Goal: Task Accomplishment & Management: Complete application form

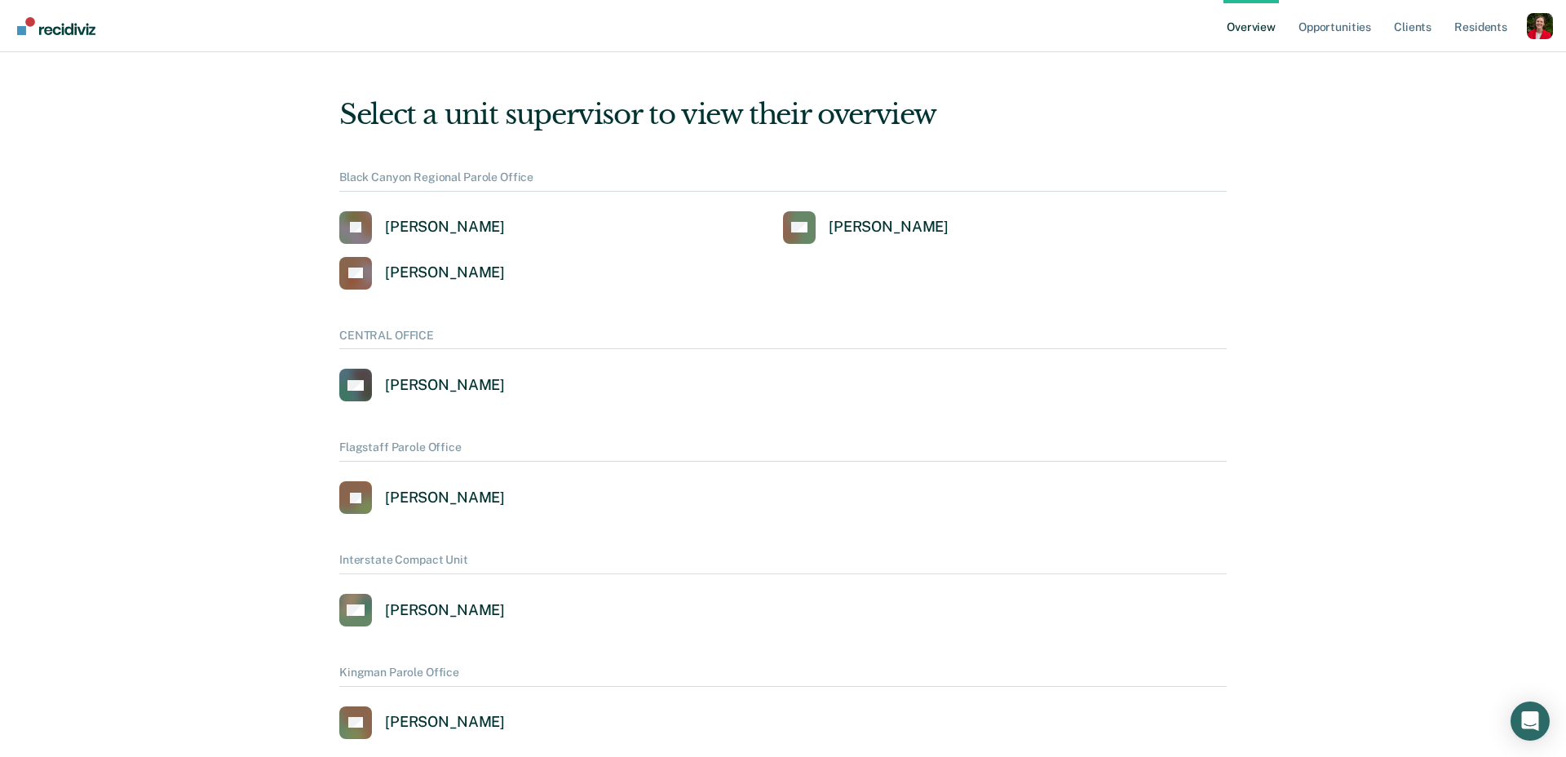
click at [1524, 29] on ul "Overview Opportunities Client s Resident s" at bounding box center [1374, 26] width 303 height 52
click at [1530, 30] on div "Profile dropdown button" at bounding box center [1540, 26] width 26 height 26
click at [1442, 69] on link "Profile" at bounding box center [1474, 75] width 105 height 14
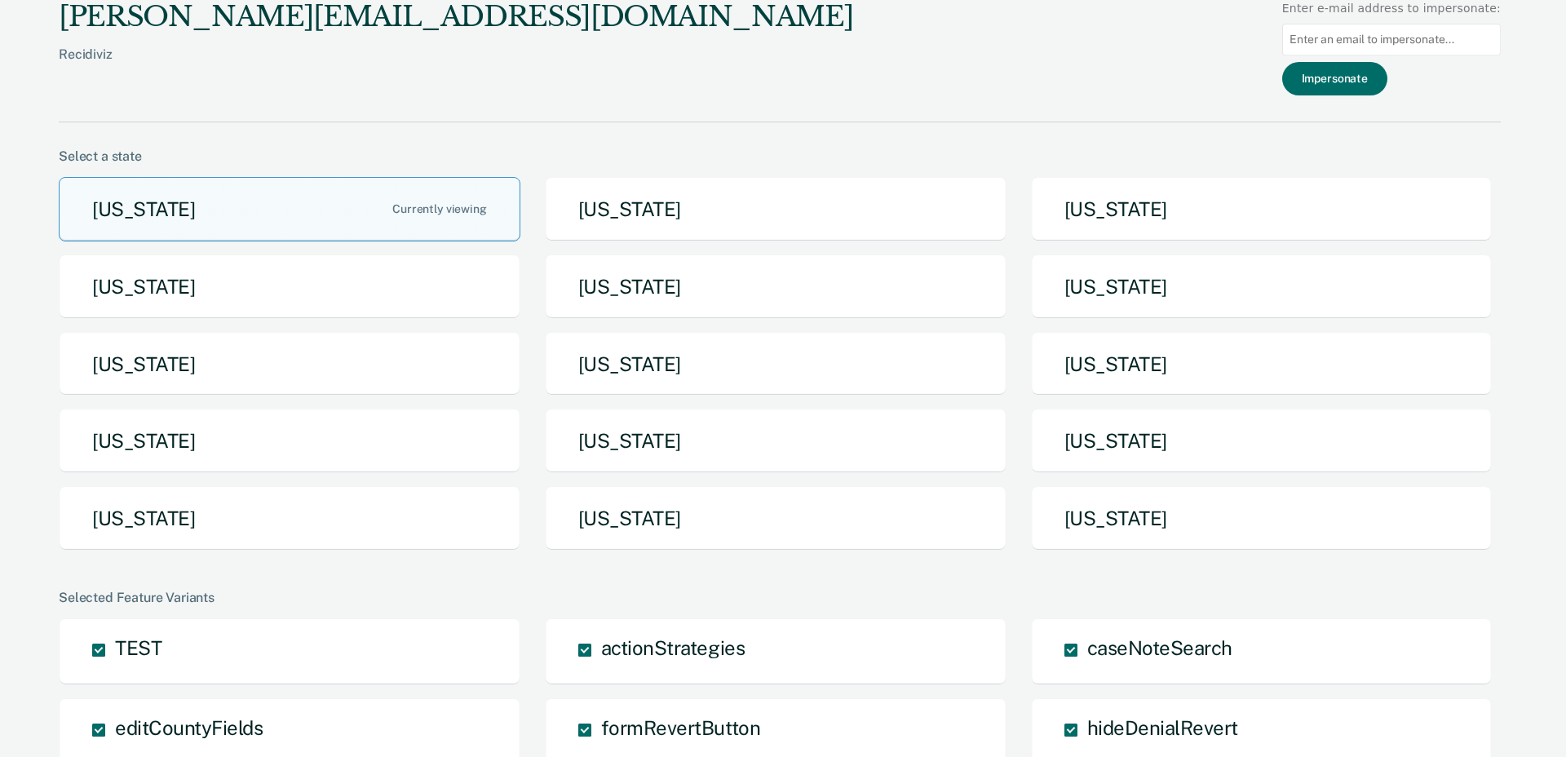
scroll to position [32, 0]
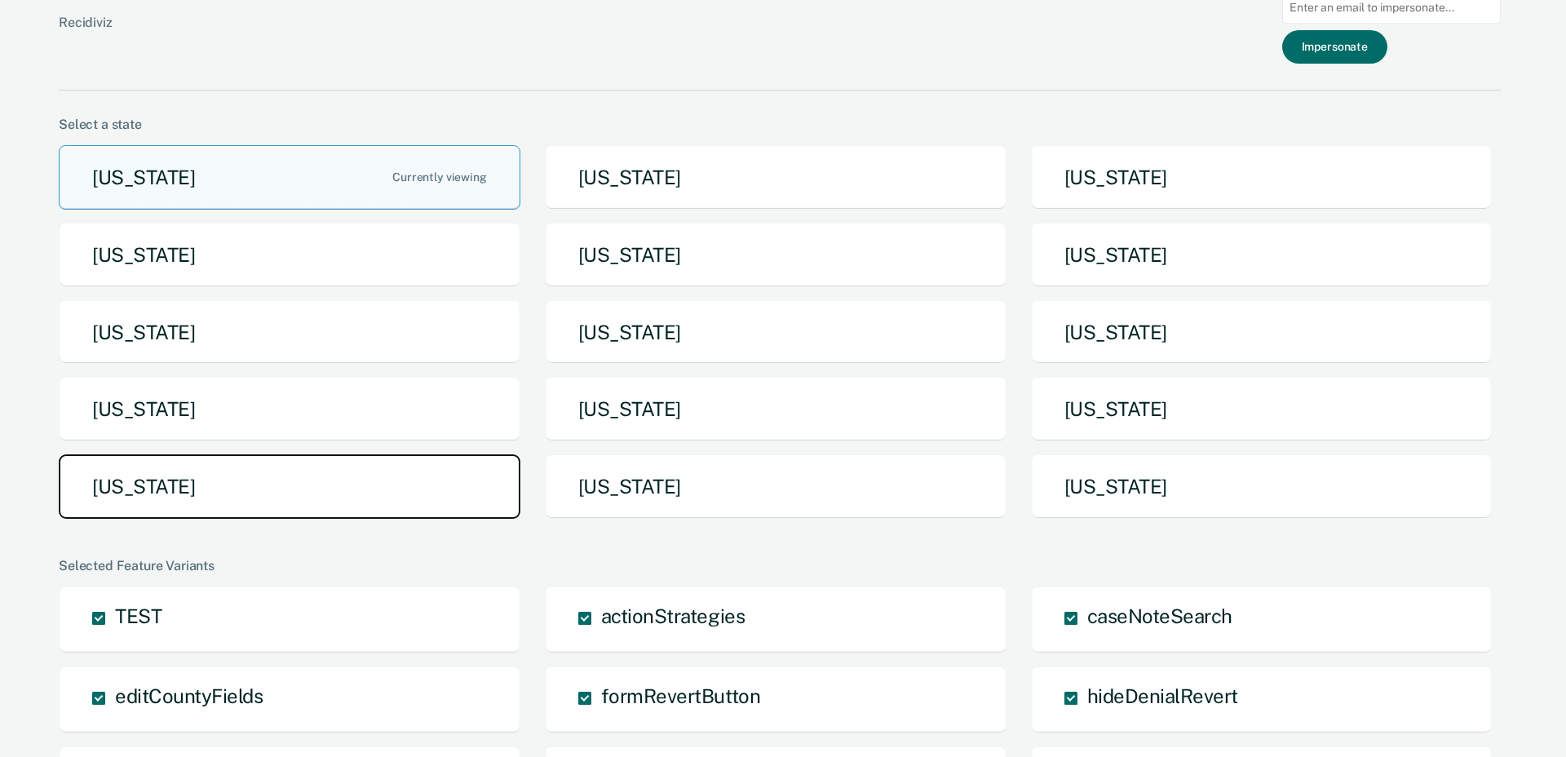
click at [192, 470] on button "Tennessee" at bounding box center [290, 486] width 462 height 64
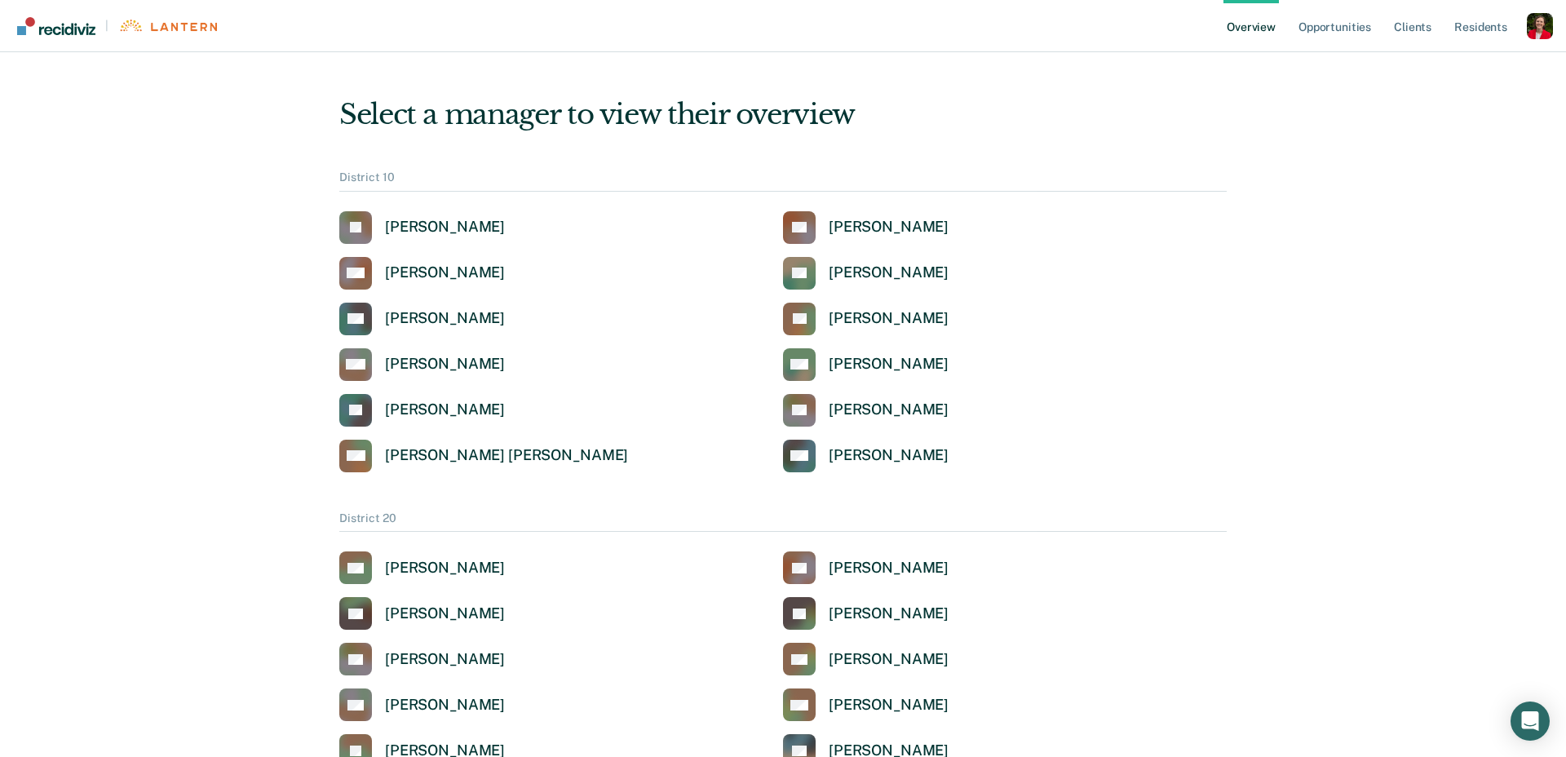
click at [1532, 23] on div "Profile dropdown button" at bounding box center [1540, 26] width 26 height 26
click at [1442, 71] on link "Profile" at bounding box center [1474, 75] width 105 height 14
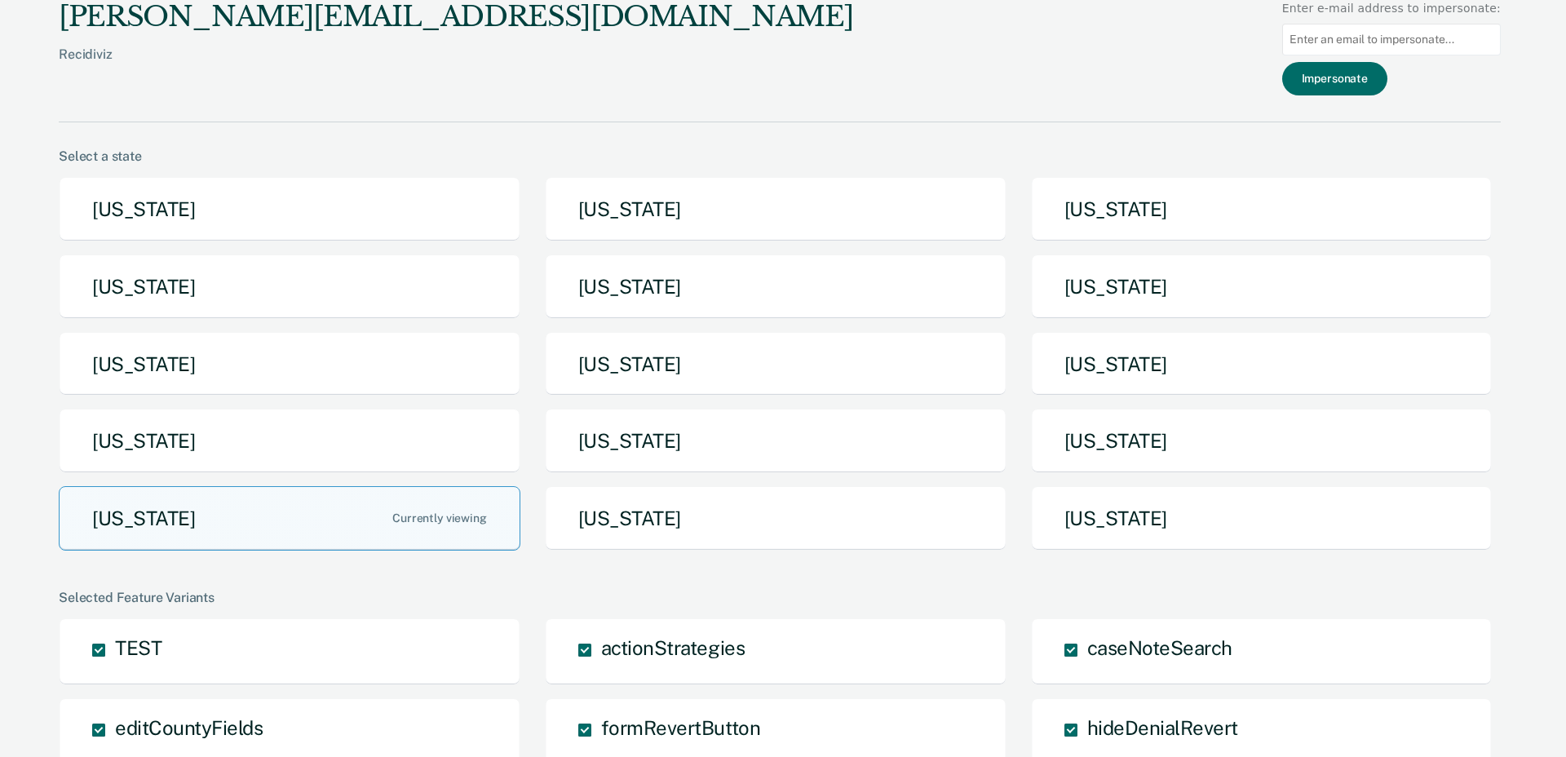
click at [273, 537] on button "Tennessee" at bounding box center [290, 518] width 462 height 64
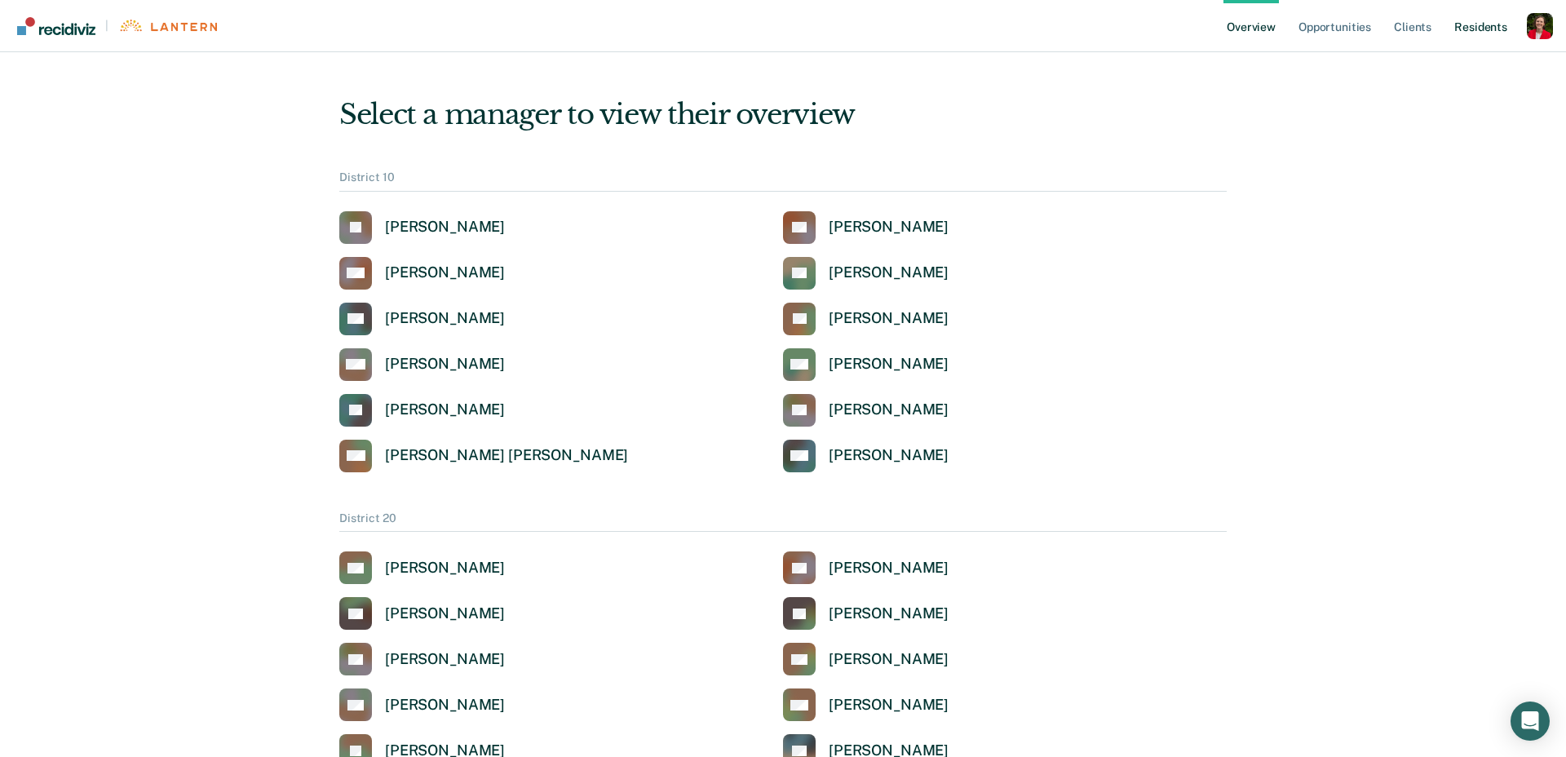
click at [1475, 25] on link "Resident s" at bounding box center [1481, 26] width 60 height 52
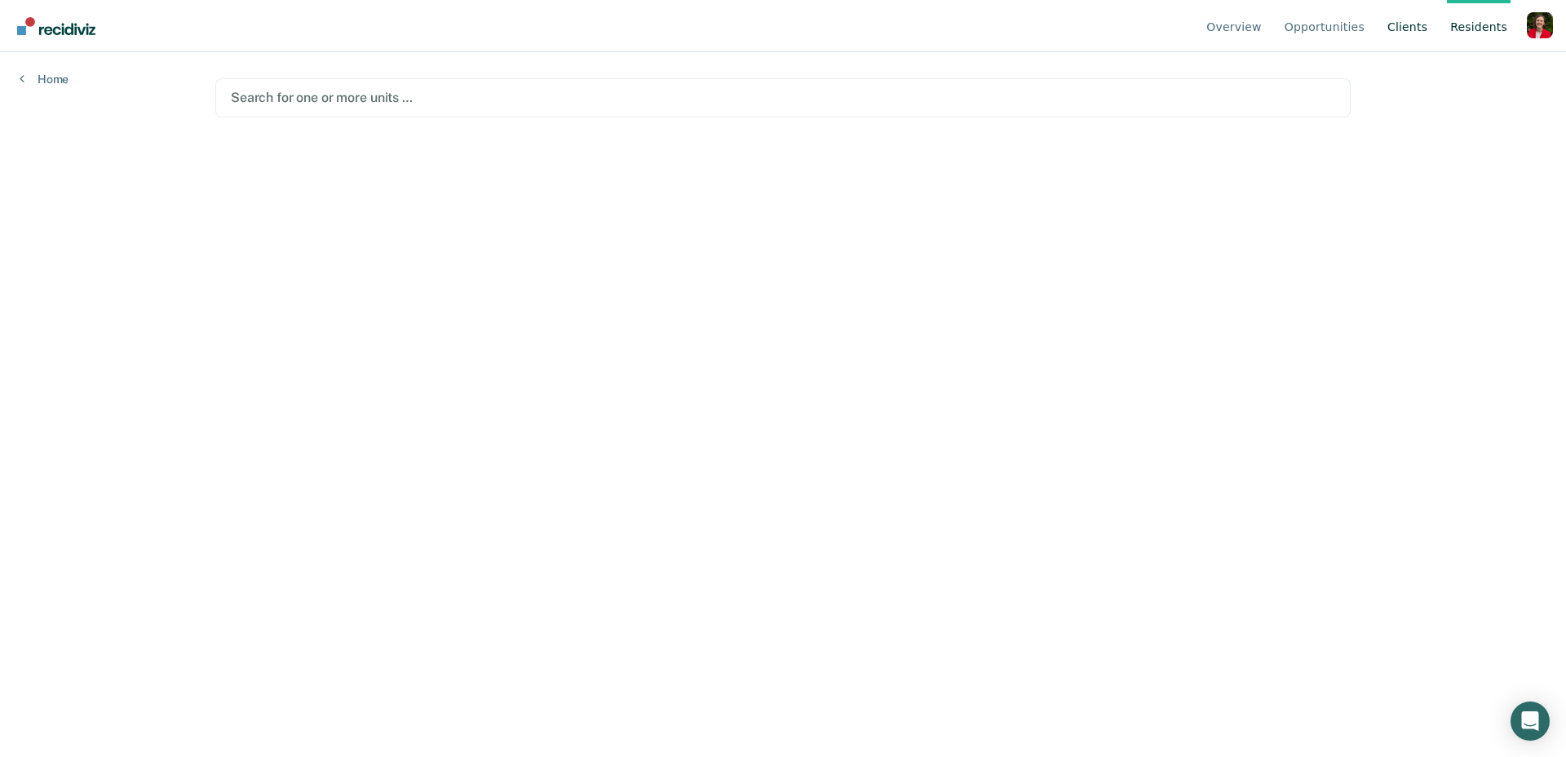
click at [1402, 36] on link "Client s" at bounding box center [1407, 26] width 46 height 52
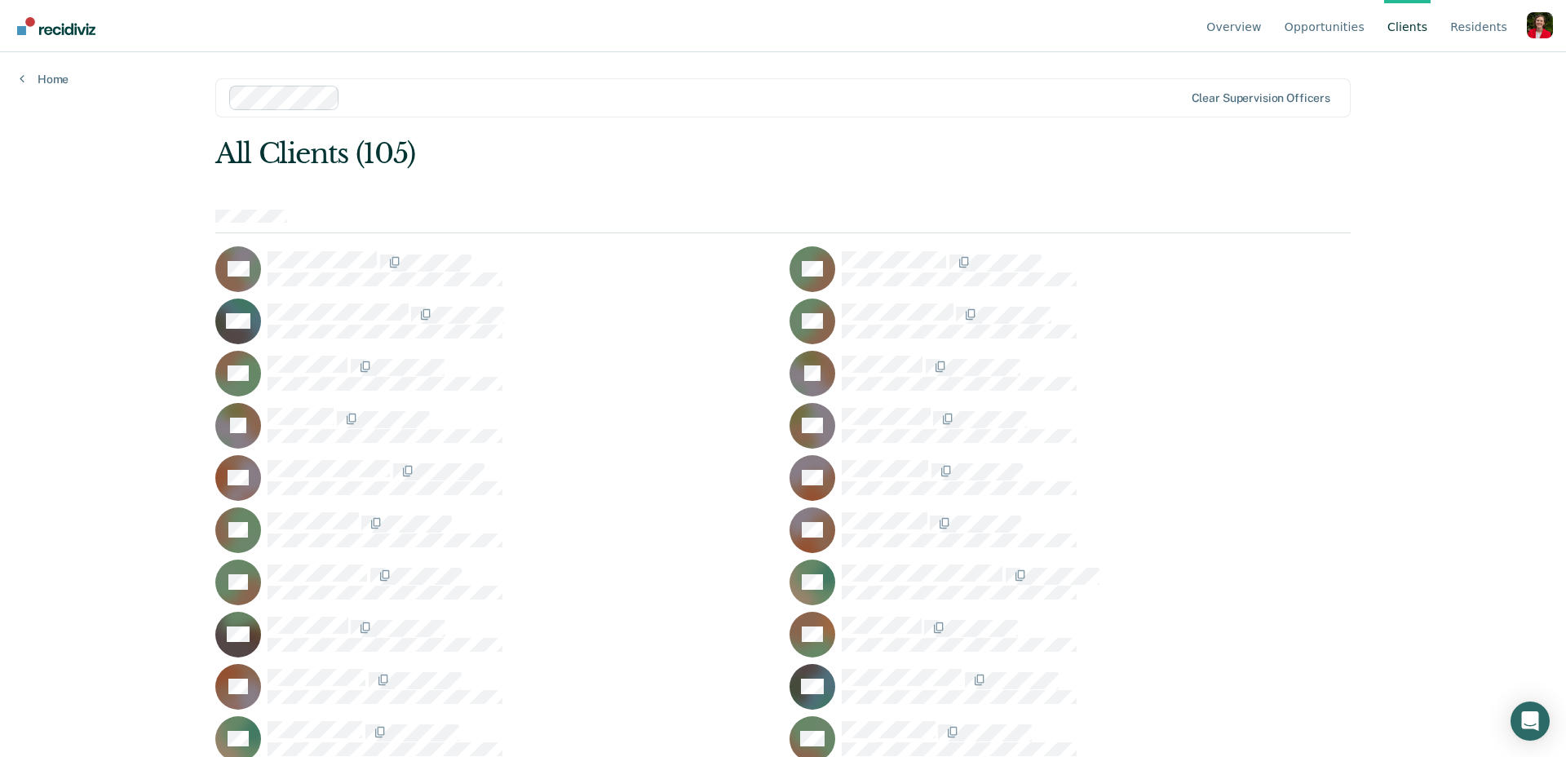
click at [154, 201] on div "Overview Opportunities Client s Resident s Profile How it works Go to Pathways …" at bounding box center [783, 378] width 1566 height 757
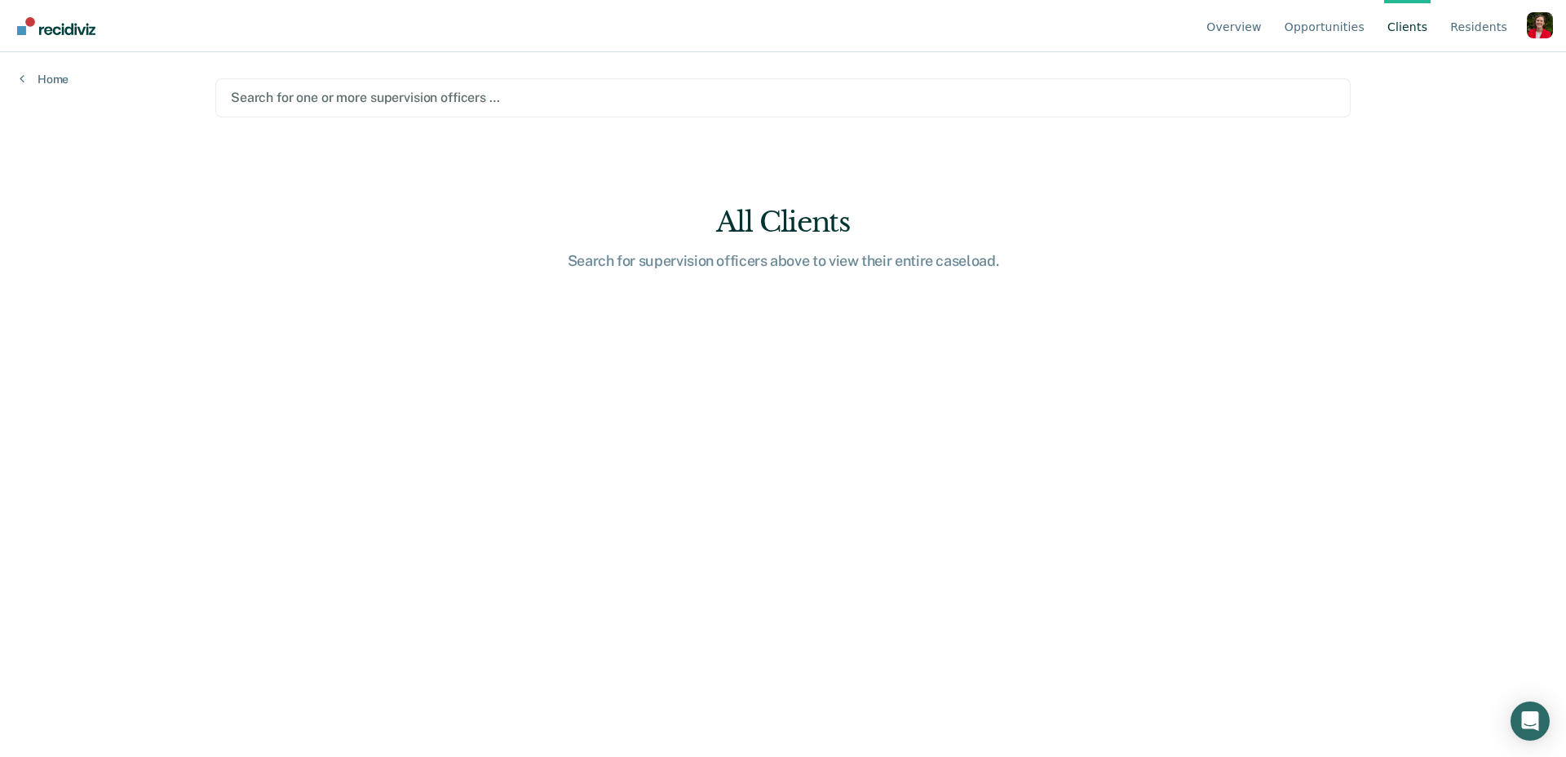
click at [345, 96] on div at bounding box center [783, 97] width 1104 height 19
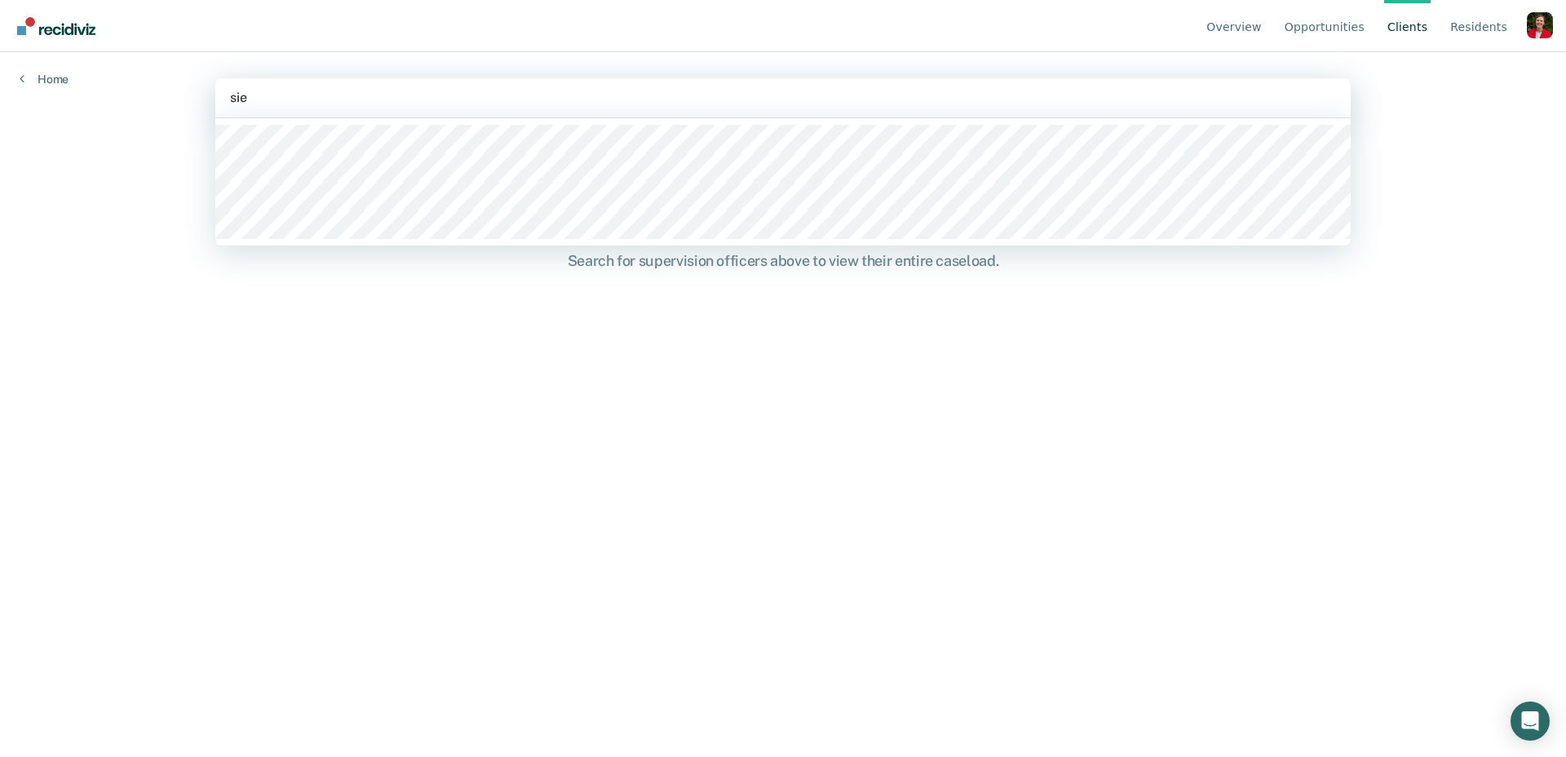
type input "sier"
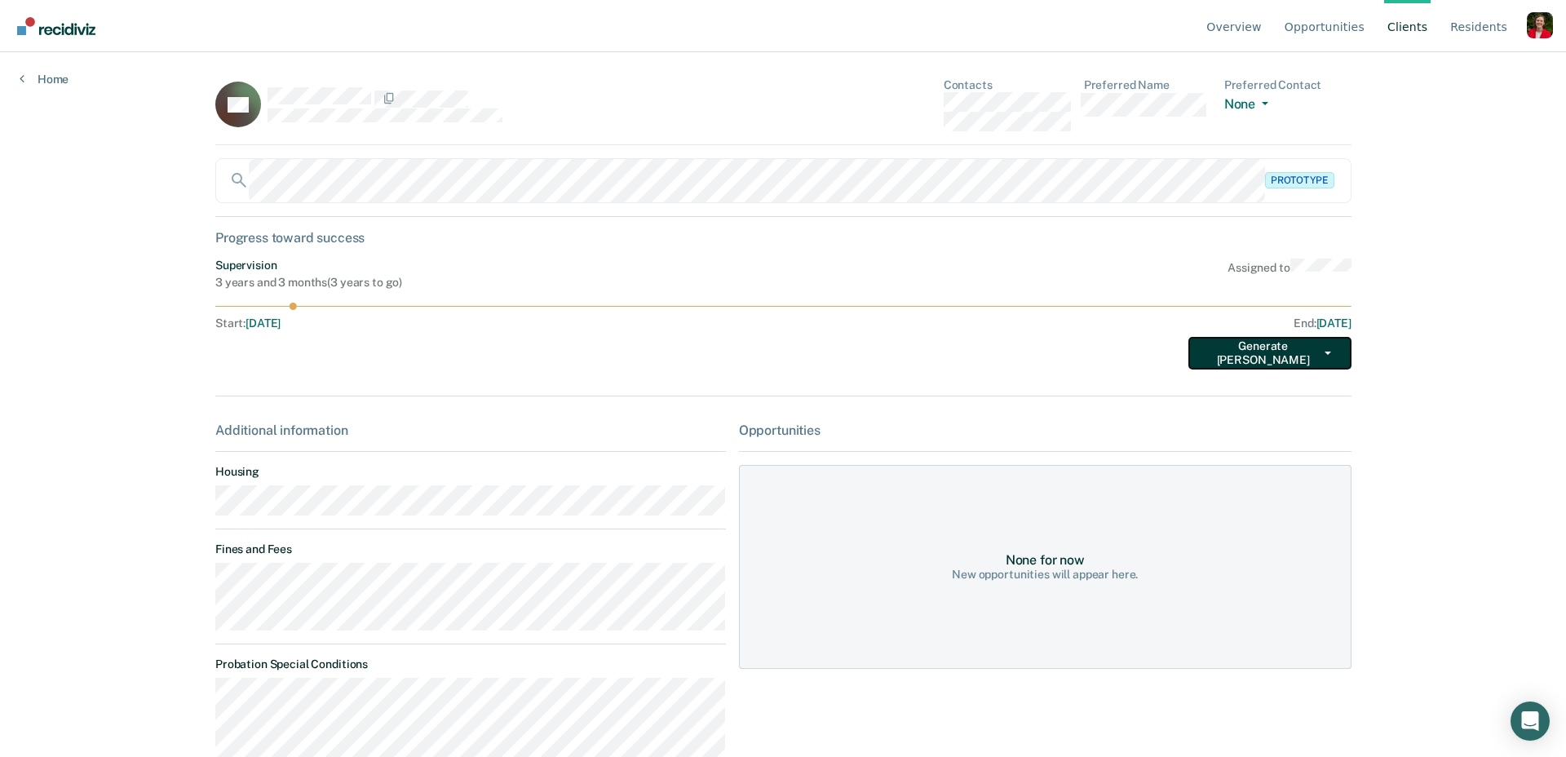
click at [1325, 355] on button "Generate TEPE" at bounding box center [1269, 353] width 163 height 33
click at [1260, 387] on button "Supervision Expiration" at bounding box center [1266, 386] width 157 height 26
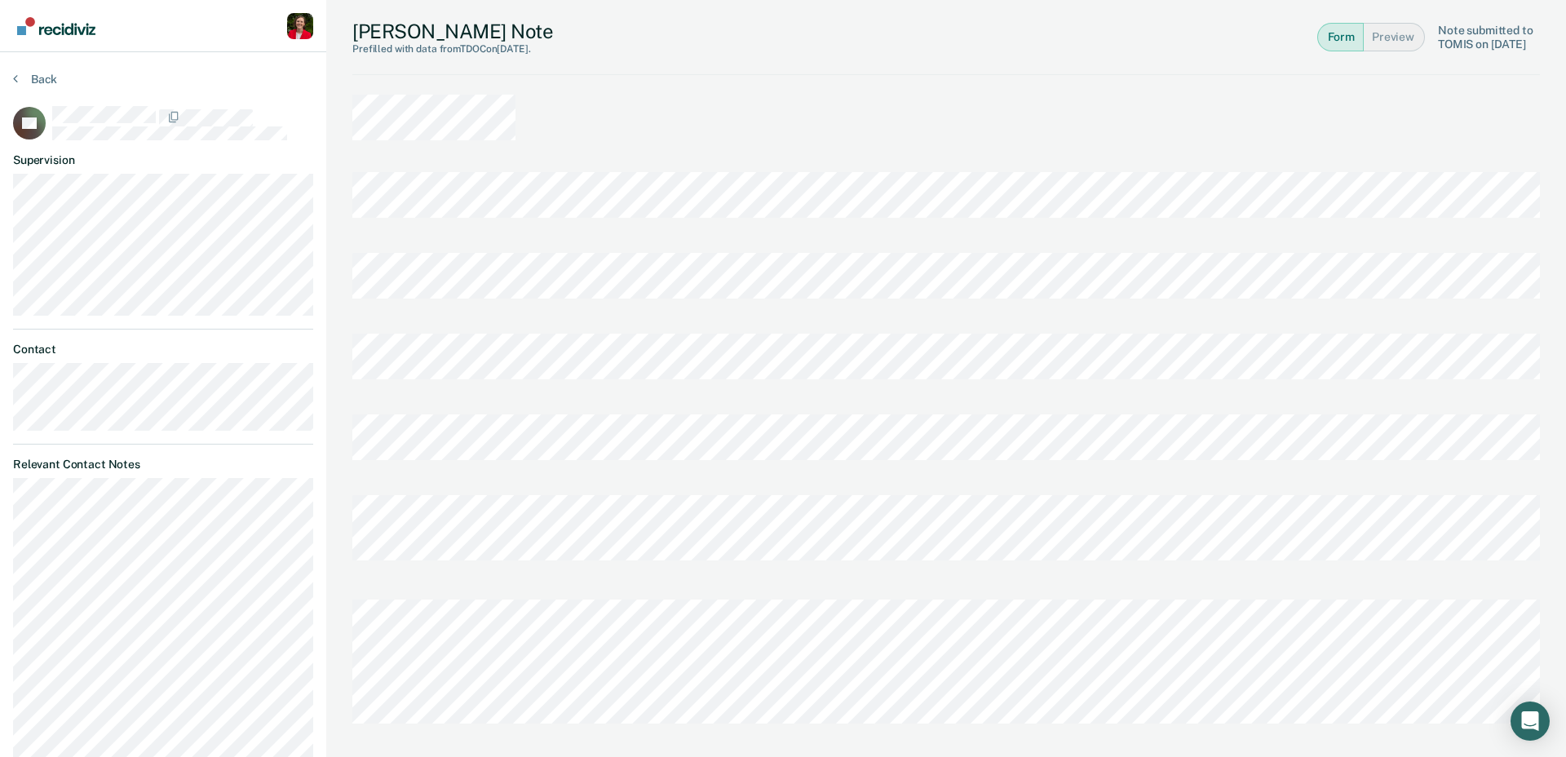
click at [180, 8] on nav "Profile How it works Go to Pathways Log Out" at bounding box center [163, 25] width 300 height 51
click at [17, 79] on icon at bounding box center [15, 78] width 5 height 13
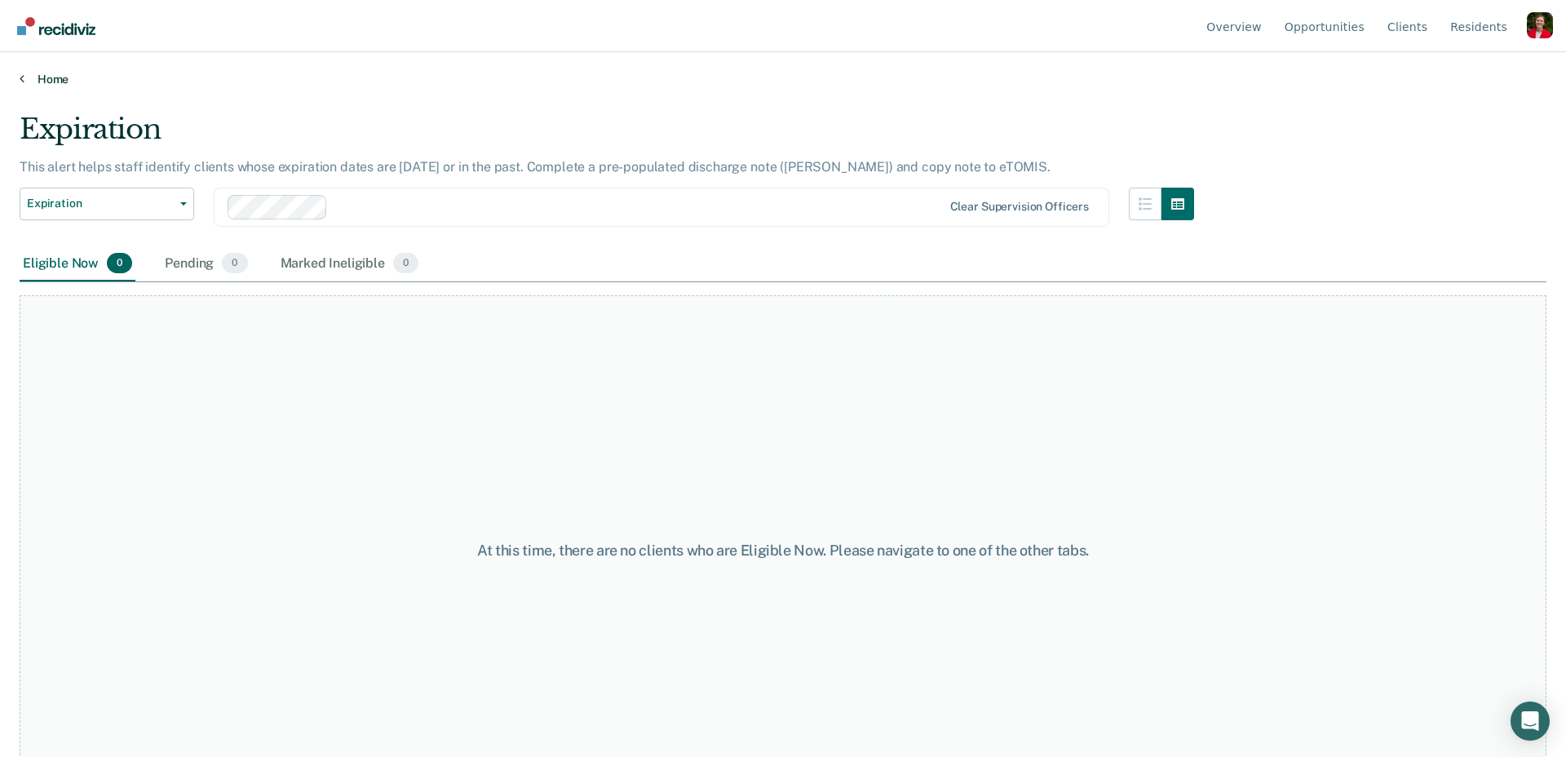
click at [38, 78] on link "Home" at bounding box center [783, 79] width 1527 height 15
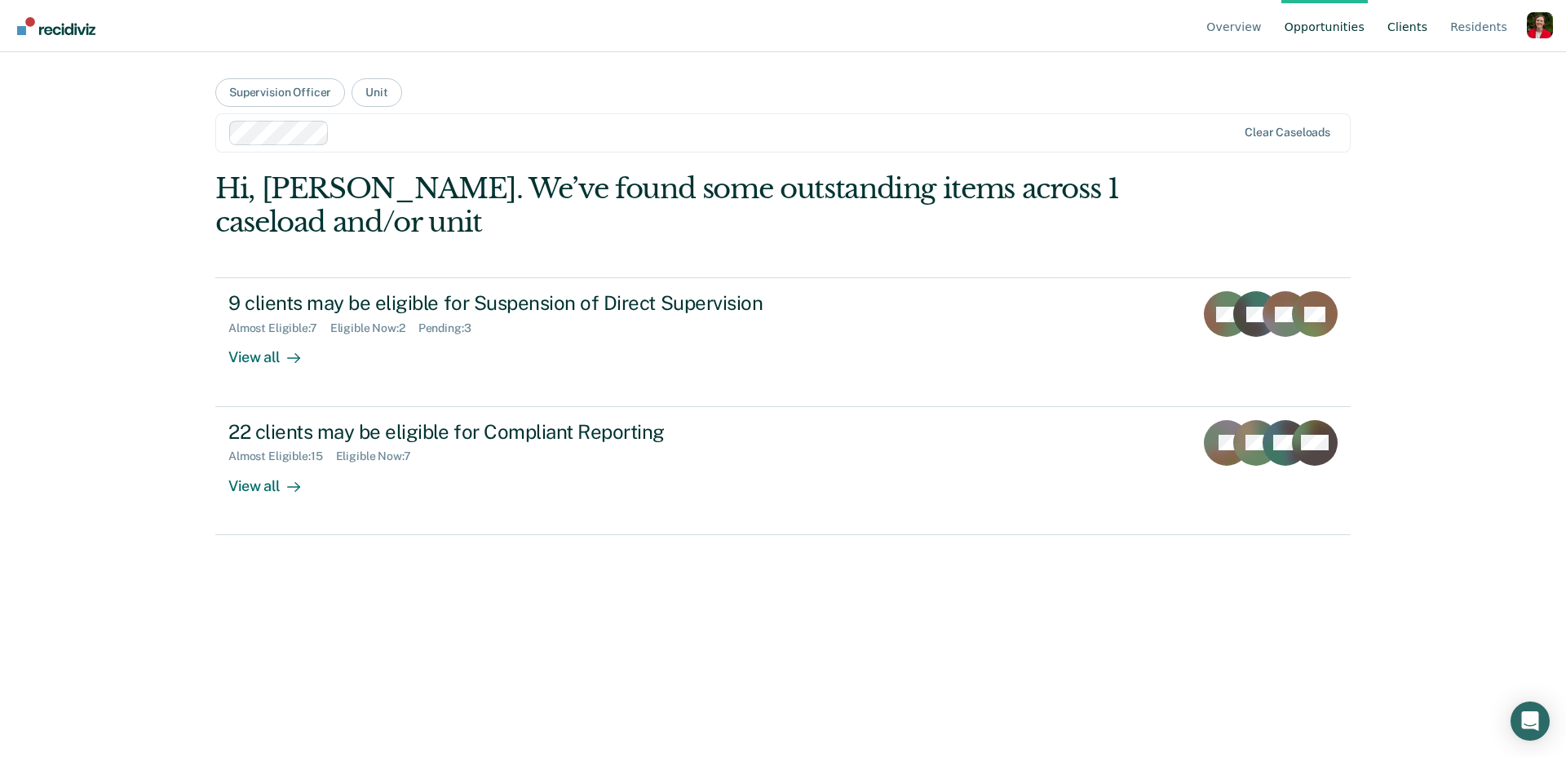
click at [1426, 31] on link "Client s" at bounding box center [1407, 26] width 46 height 52
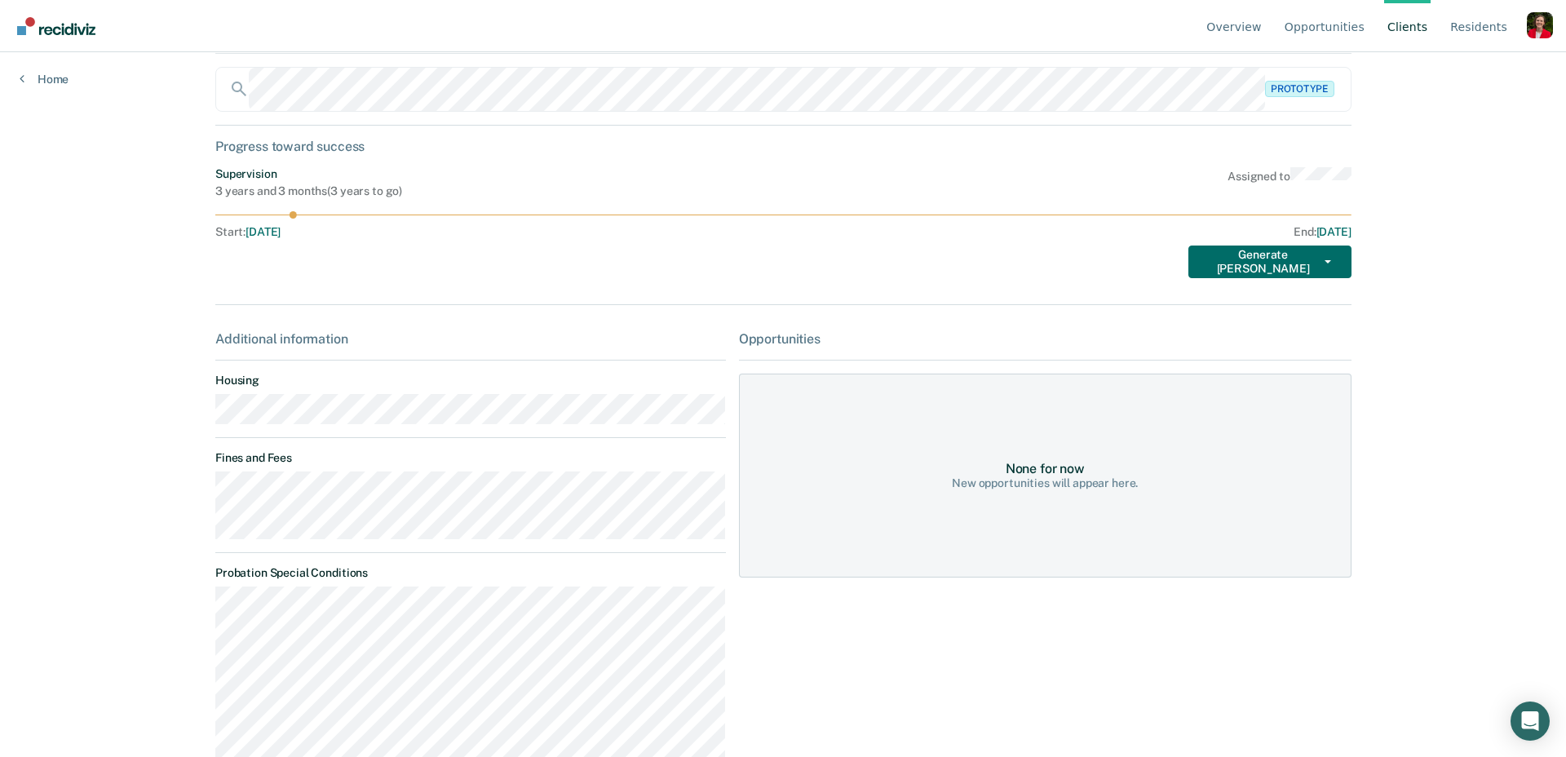
scroll to position [102, 0]
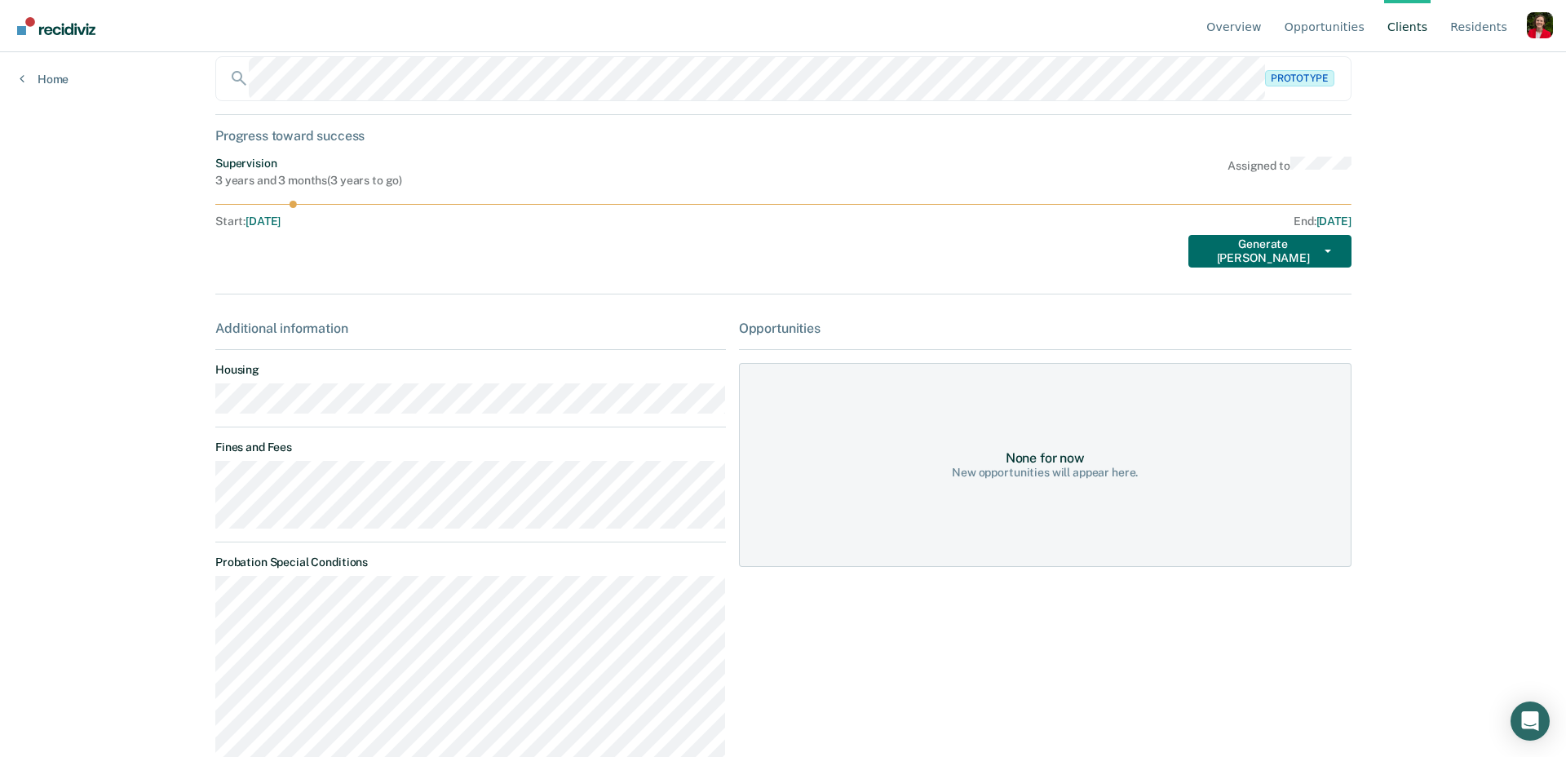
click at [197, 247] on main "DA Contacts Preferred Name Preferred Contact None Call Text Email None Prototyp…" at bounding box center [783, 283] width 1174 height 666
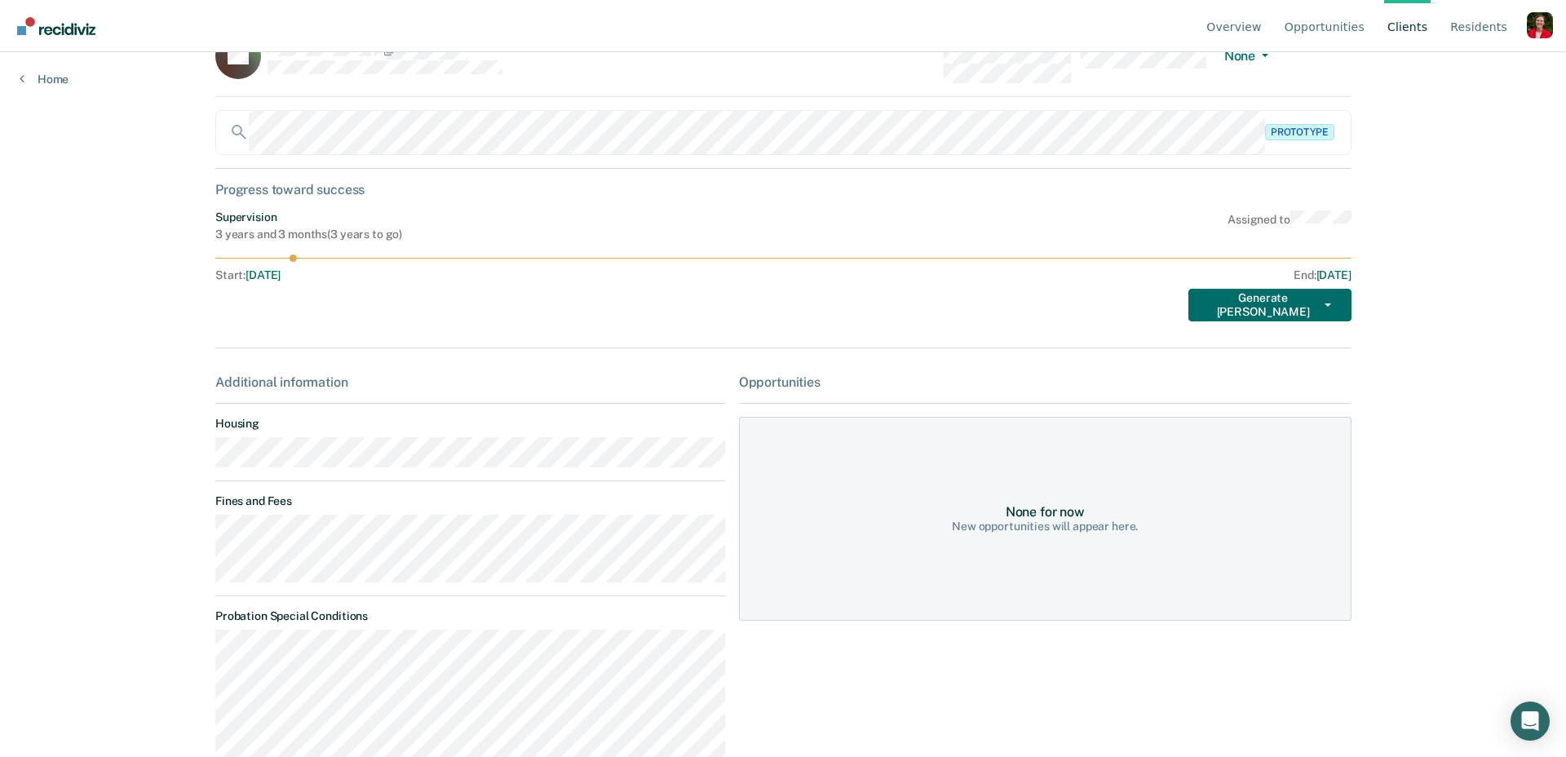
scroll to position [269, 0]
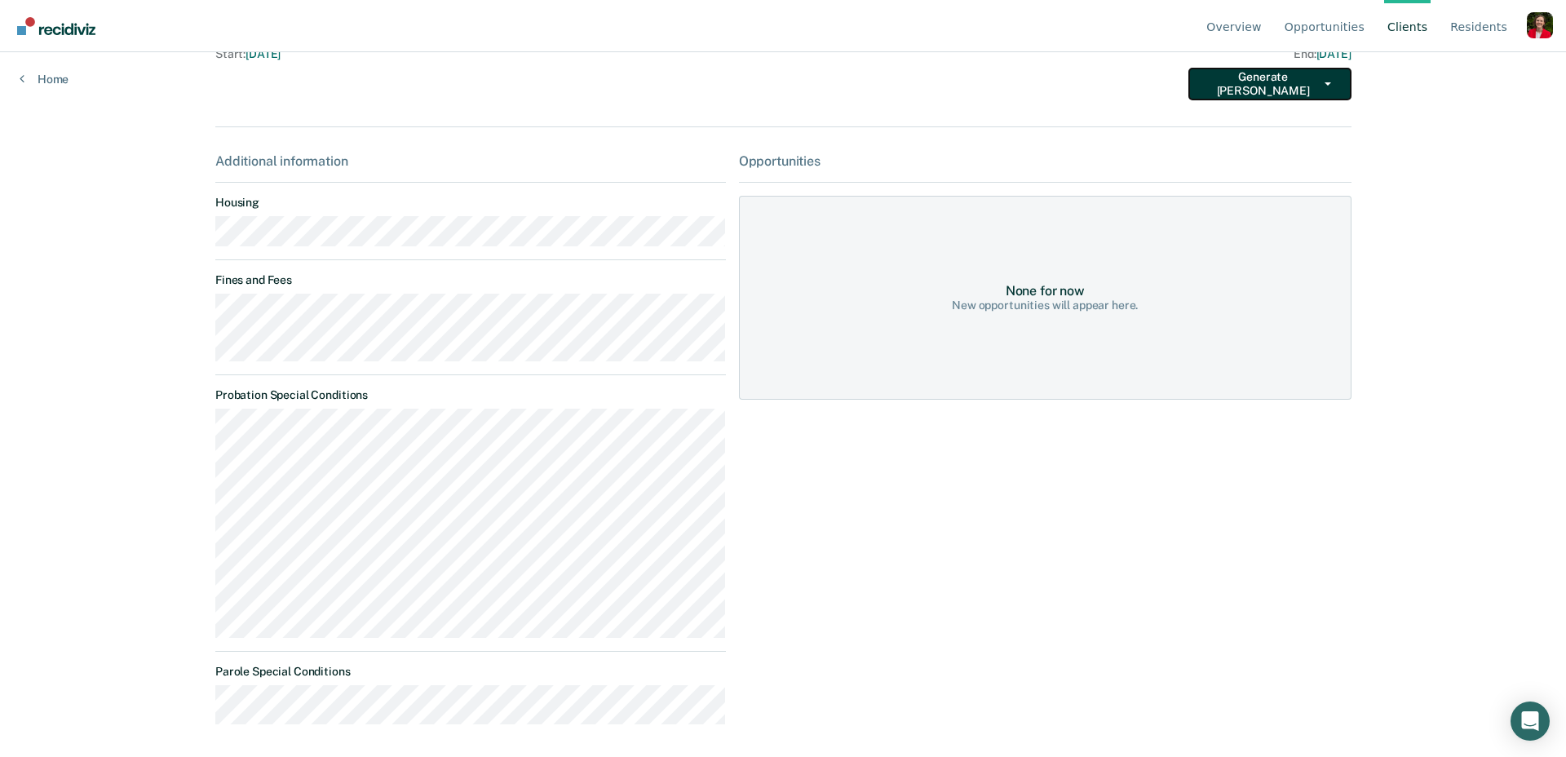
click at [1220, 84] on button "Generate TEPE" at bounding box center [1269, 84] width 163 height 33
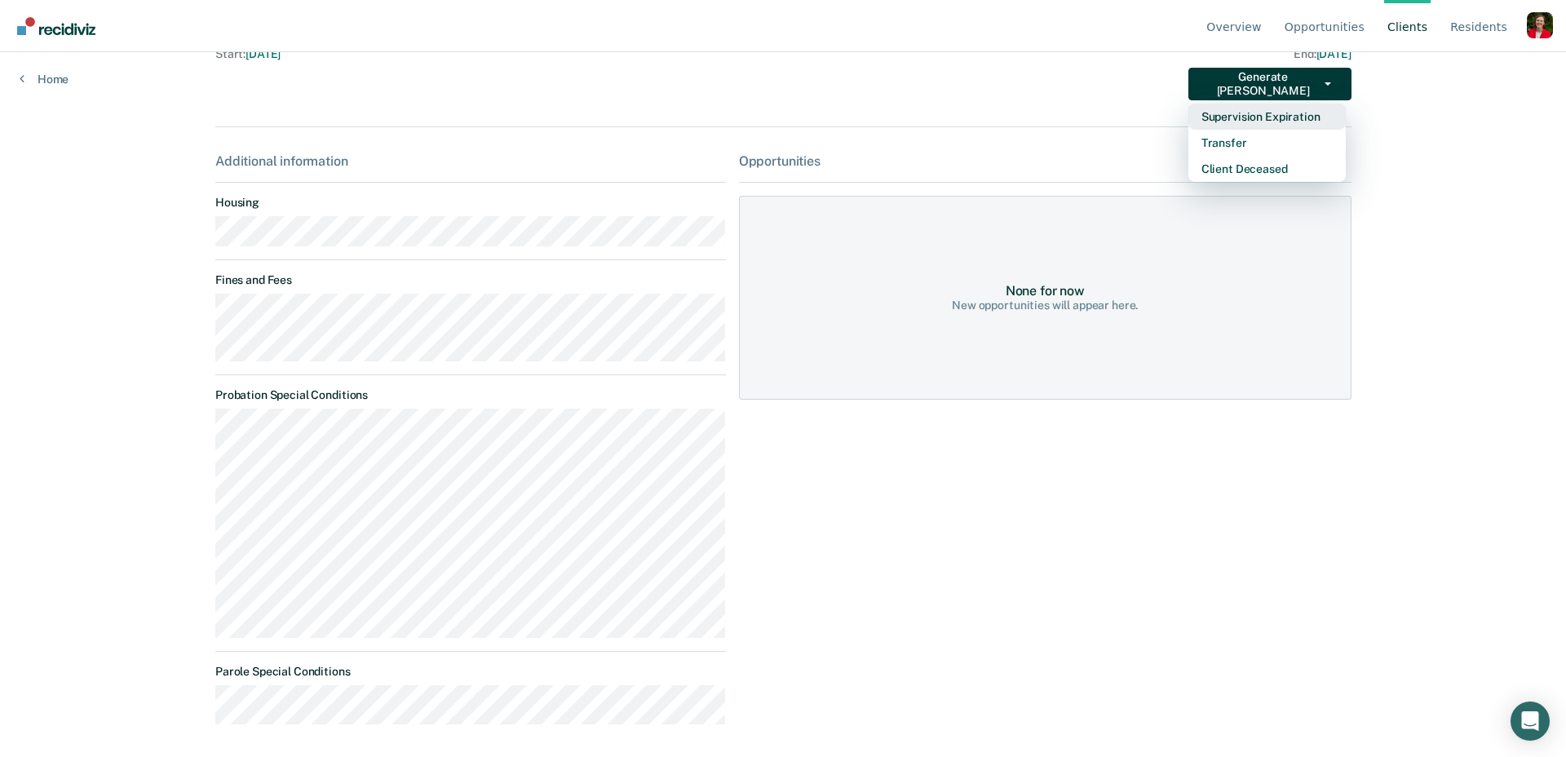
click at [1277, 121] on button "Supervision Expiration" at bounding box center [1266, 117] width 157 height 26
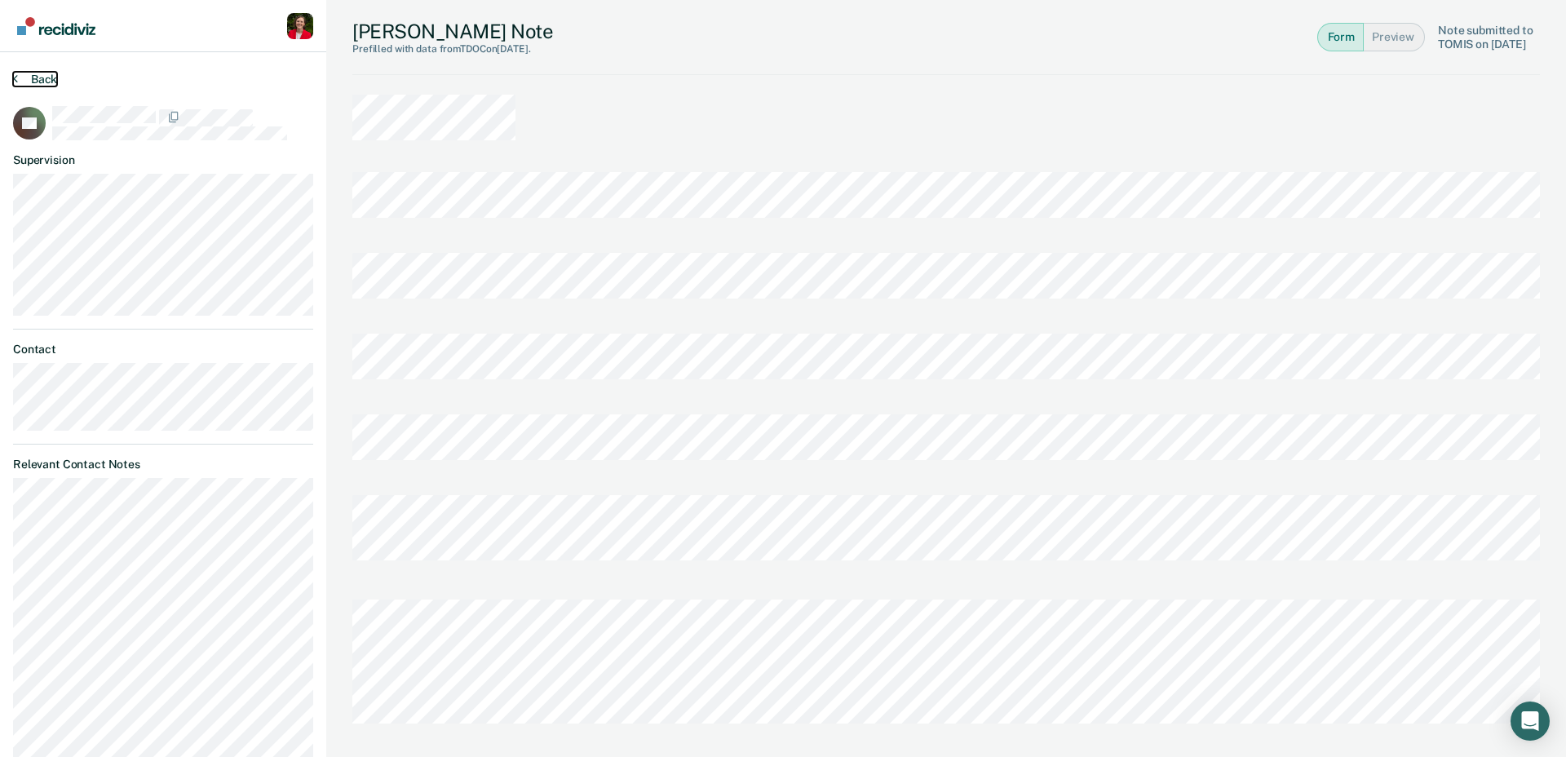
click at [40, 73] on button "Back" at bounding box center [35, 79] width 44 height 15
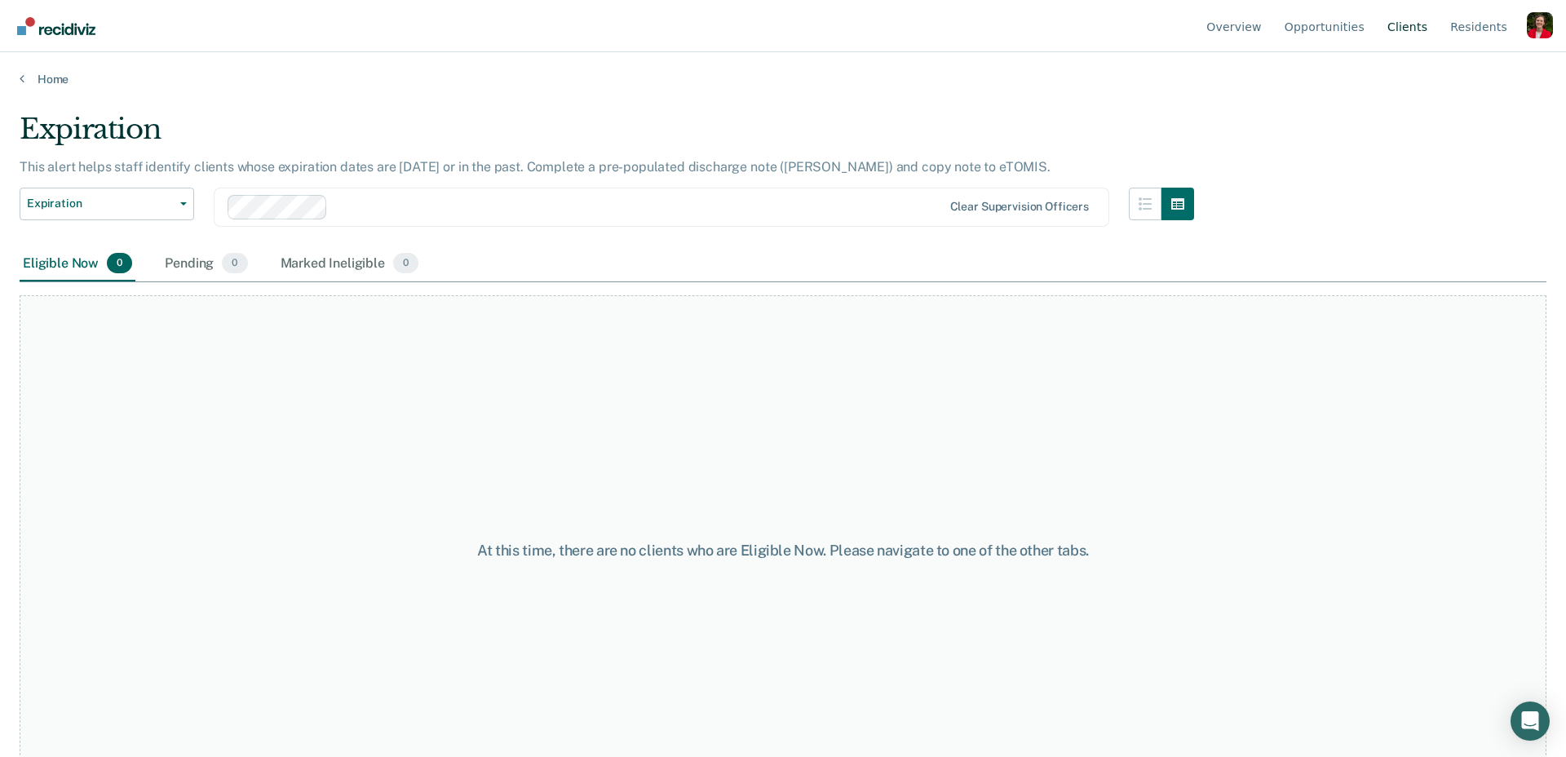
click at [1400, 33] on link "Client s" at bounding box center [1407, 26] width 46 height 52
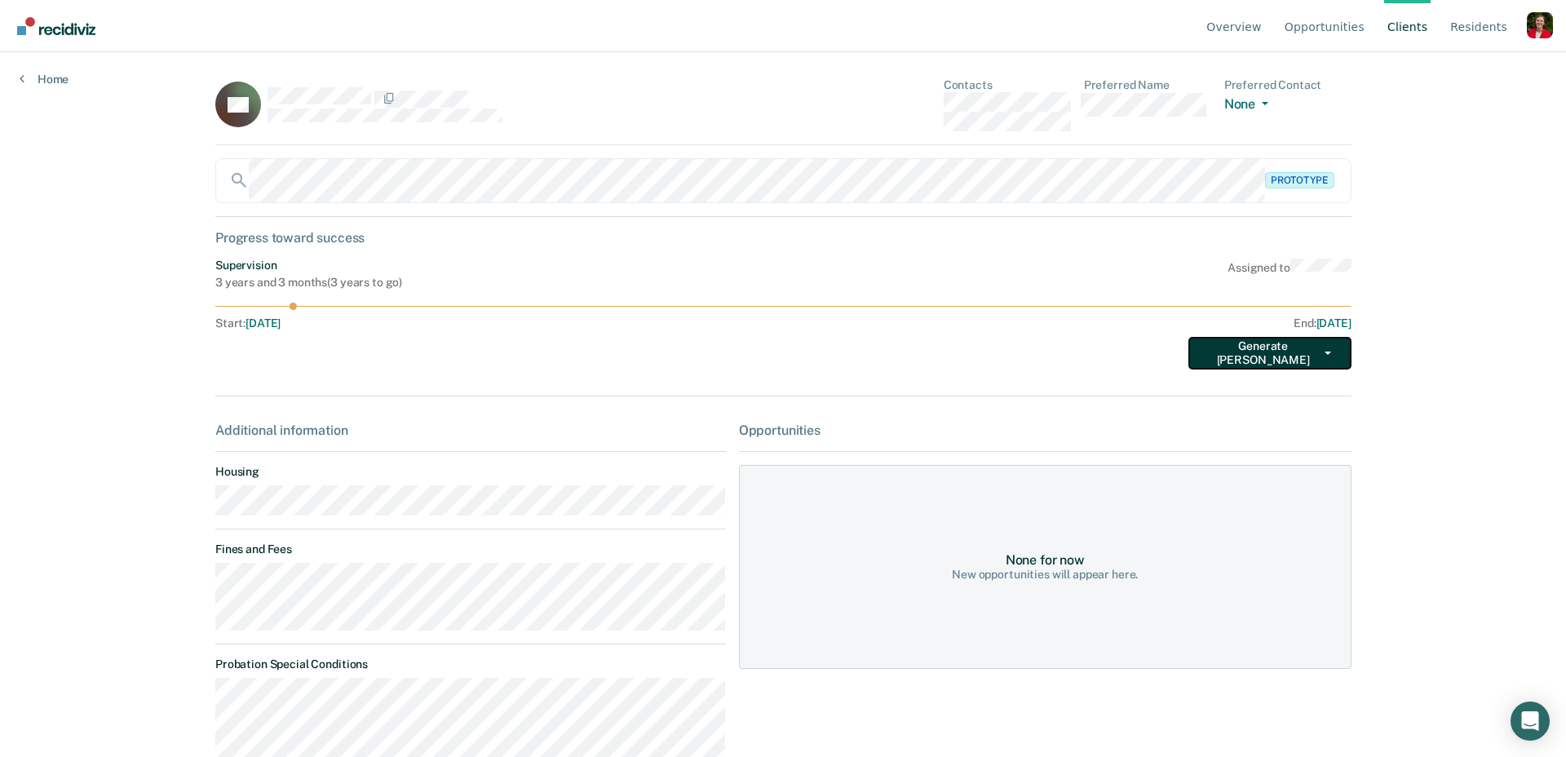
click at [1332, 351] on button "Generate TEPE" at bounding box center [1269, 353] width 163 height 33
click at [1305, 388] on button "Supervision Expiration" at bounding box center [1266, 386] width 157 height 26
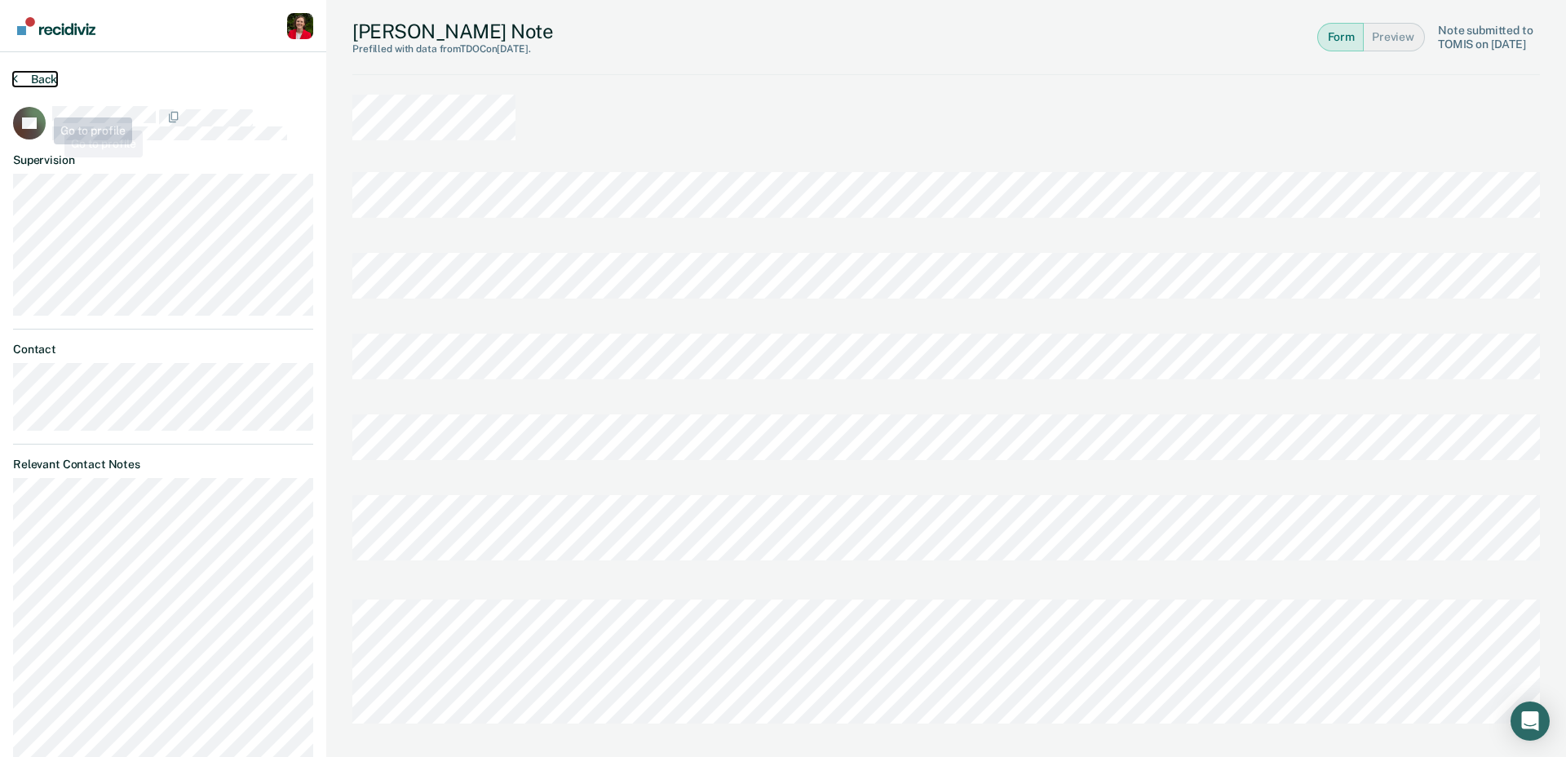
click at [37, 76] on button "Back" at bounding box center [35, 79] width 44 height 15
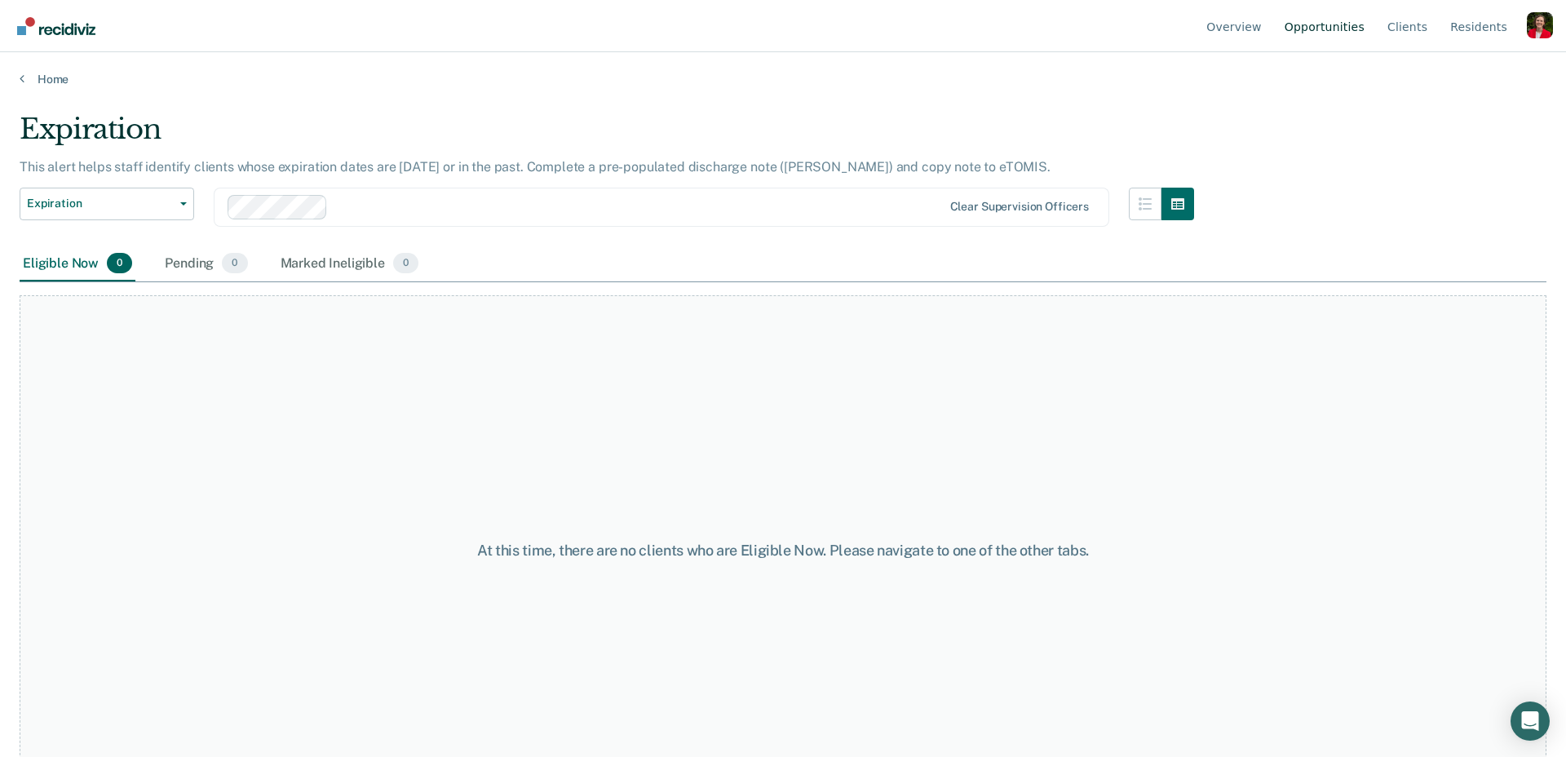
click at [1349, 24] on link "Opportunities" at bounding box center [1324, 26] width 86 height 52
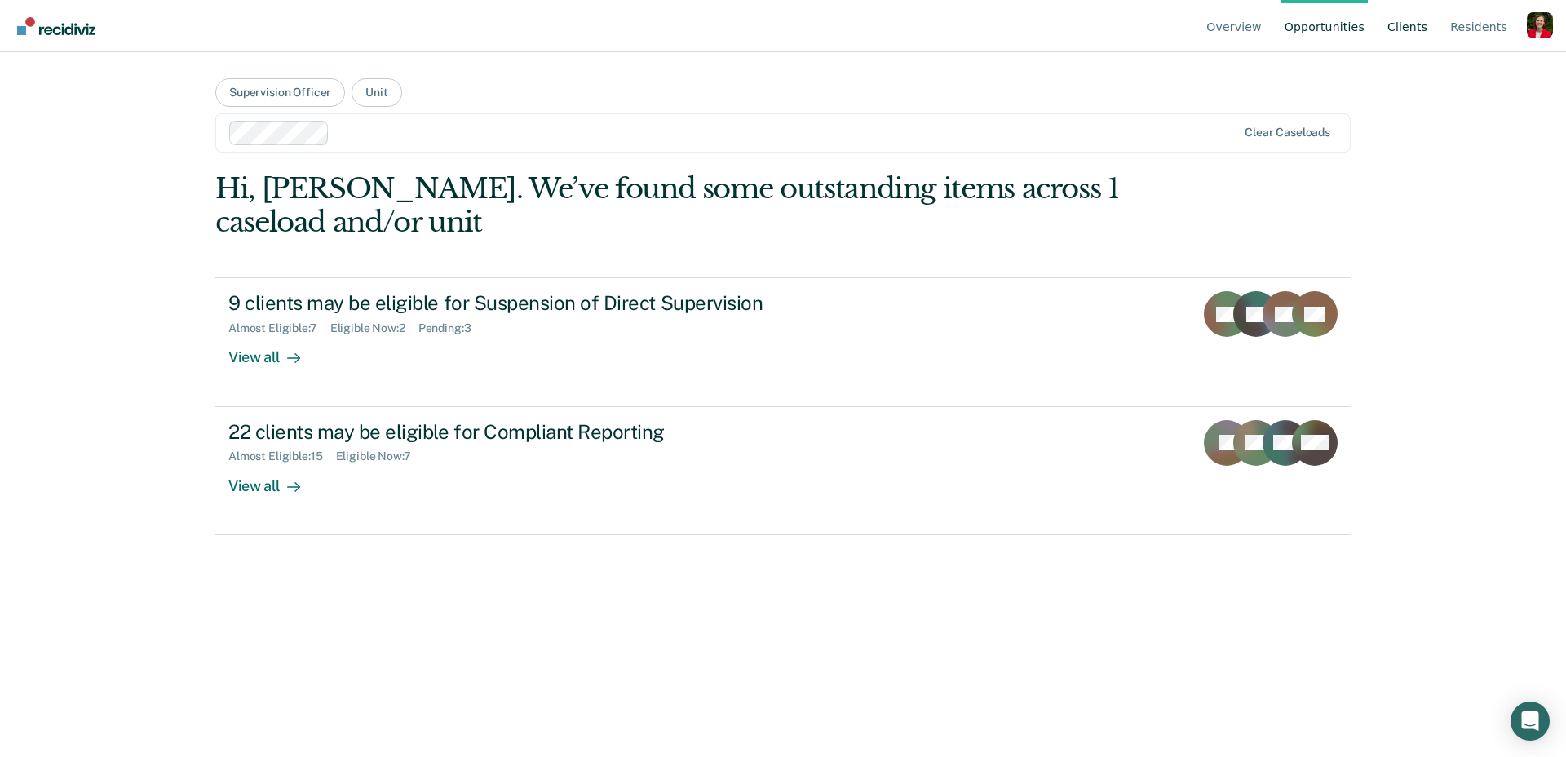
click at [1409, 36] on link "Client s" at bounding box center [1407, 26] width 46 height 52
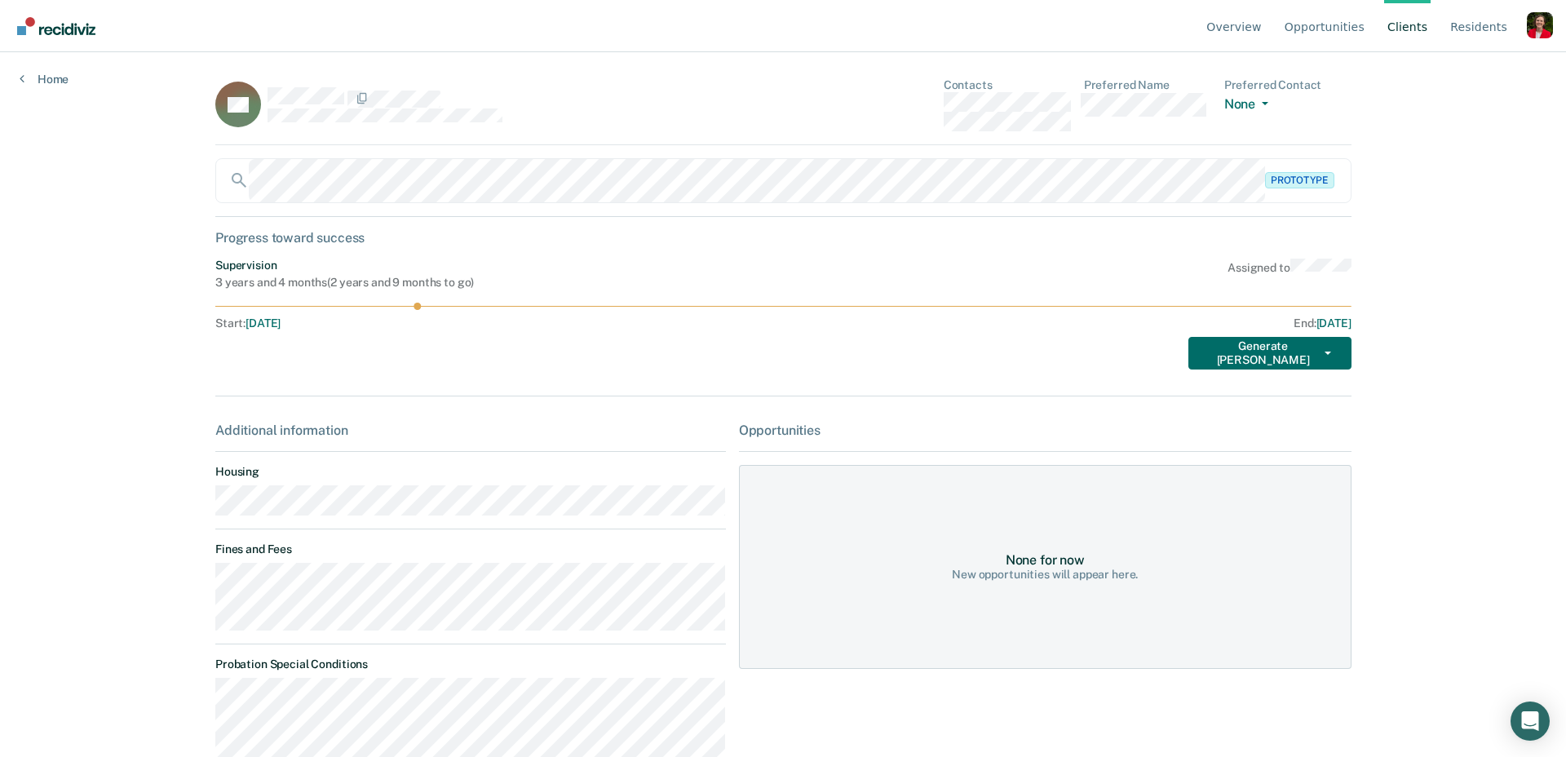
click at [1307, 369] on div "KA Contacts Preferred Name Preferred Contact None Call Text Email None Prototyp…" at bounding box center [782, 545] width 1135 height 935
click at [1305, 363] on button "Generate TEPE" at bounding box center [1269, 353] width 163 height 33
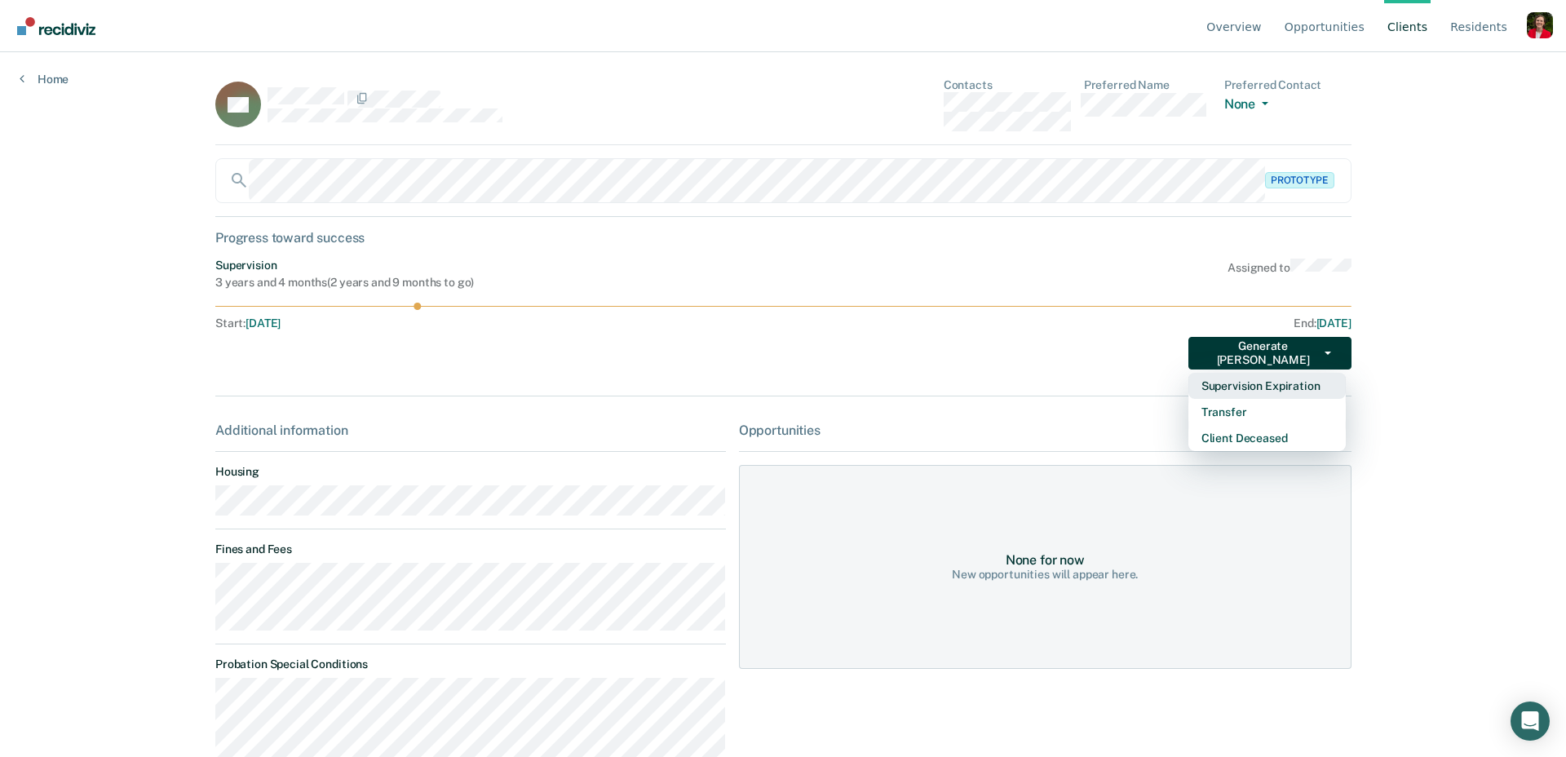
click at [1245, 388] on button "Supervision Expiration" at bounding box center [1266, 386] width 157 height 26
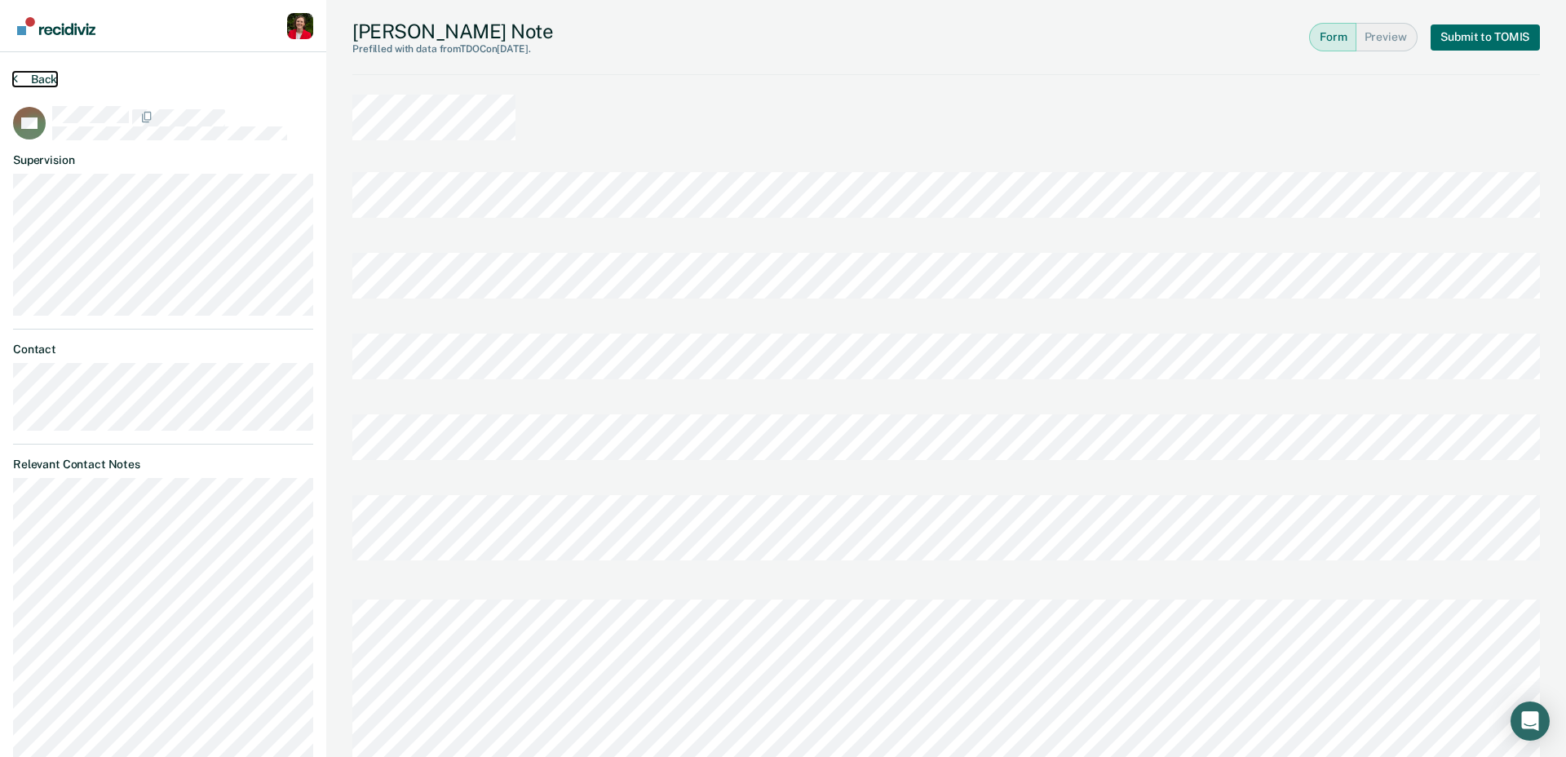
click at [16, 80] on icon at bounding box center [15, 78] width 5 height 13
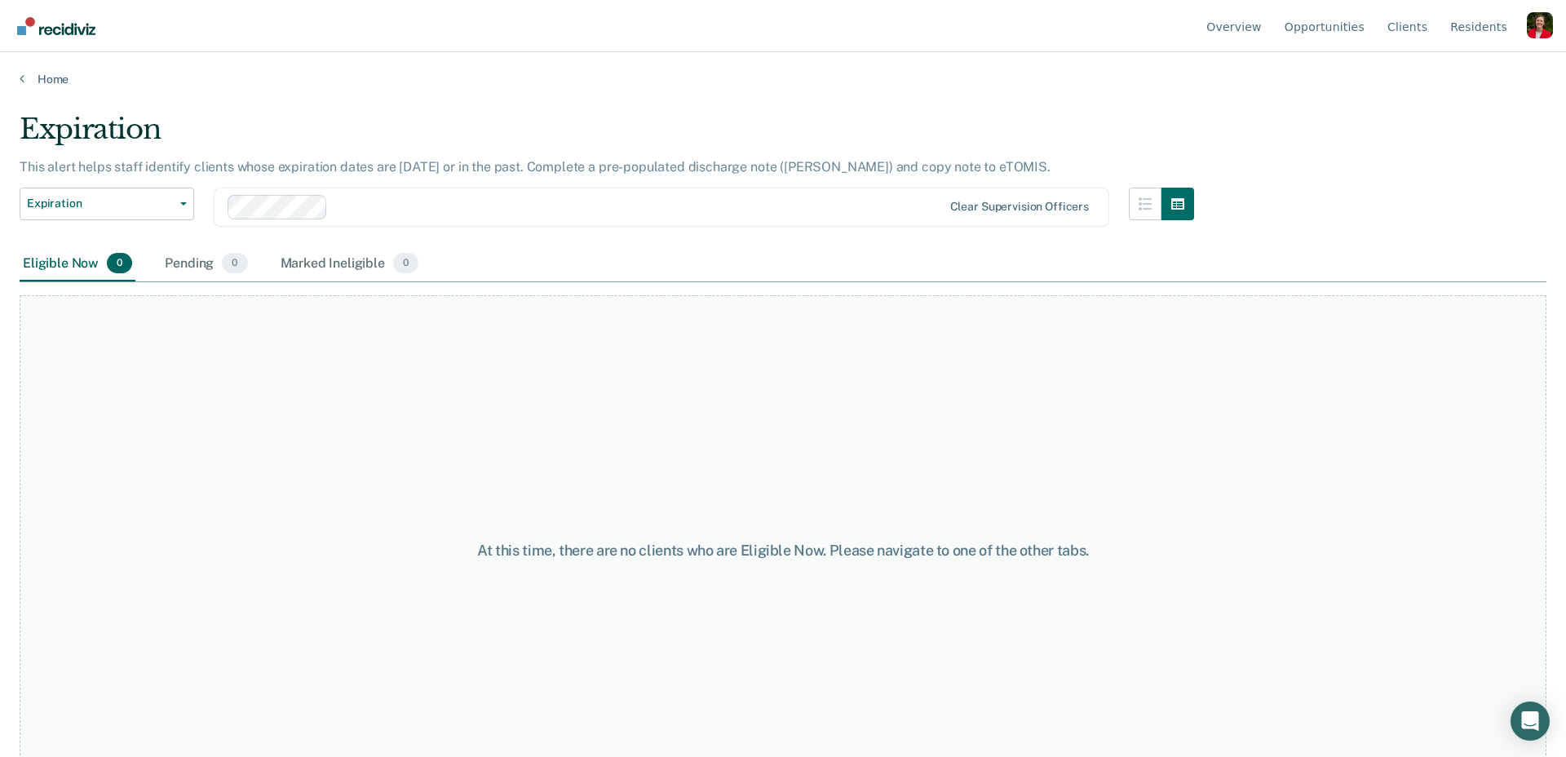
click at [1433, 27] on ul "Overview Opportunities Client s Resident s" at bounding box center [1365, 26] width 324 height 52
click at [1416, 27] on link "Client s" at bounding box center [1407, 26] width 46 height 52
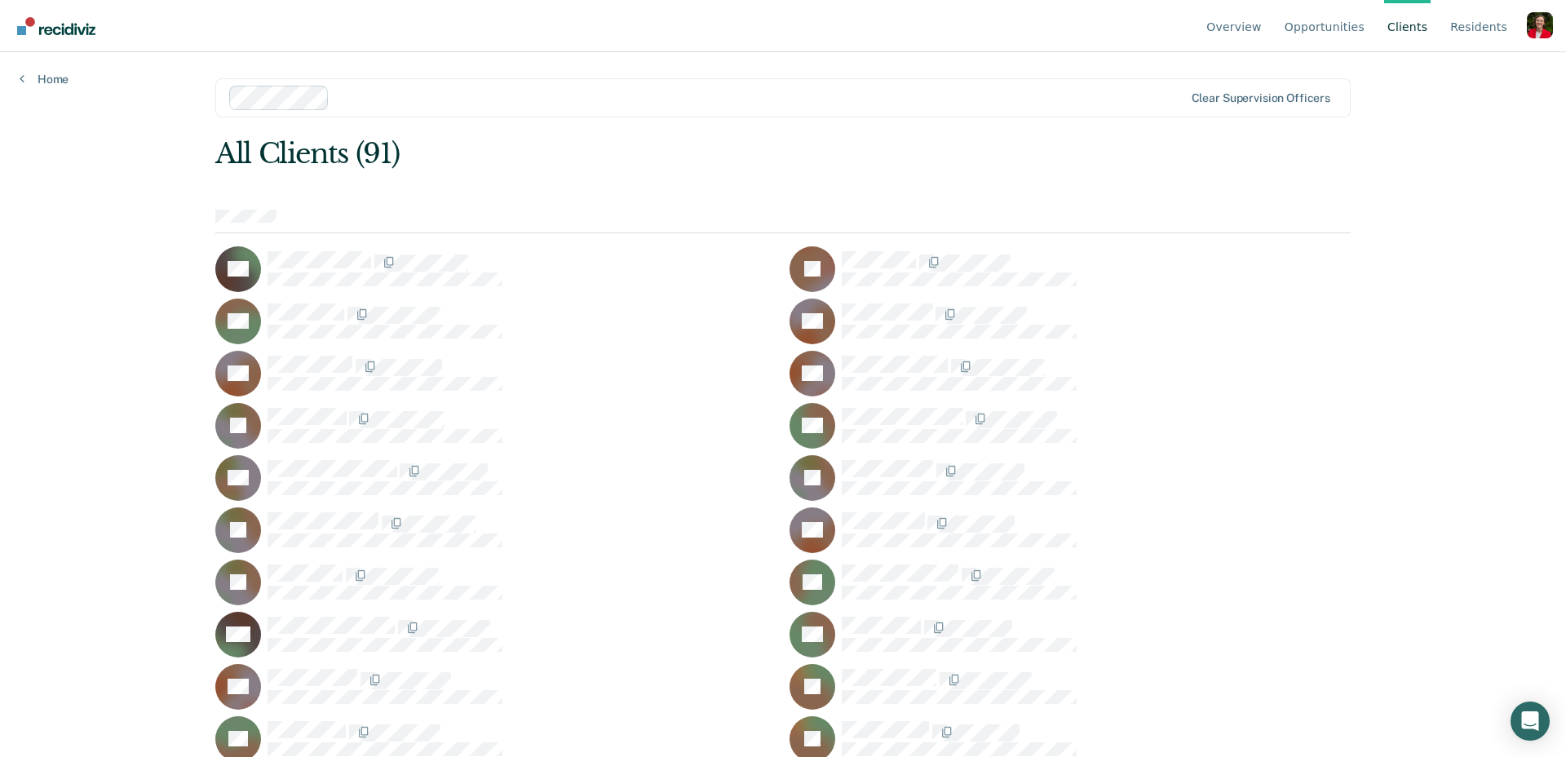
click at [144, 218] on div "Overview Opportunities Client s Resident s Profile How it works Go to Pathways …" at bounding box center [783, 378] width 1566 height 757
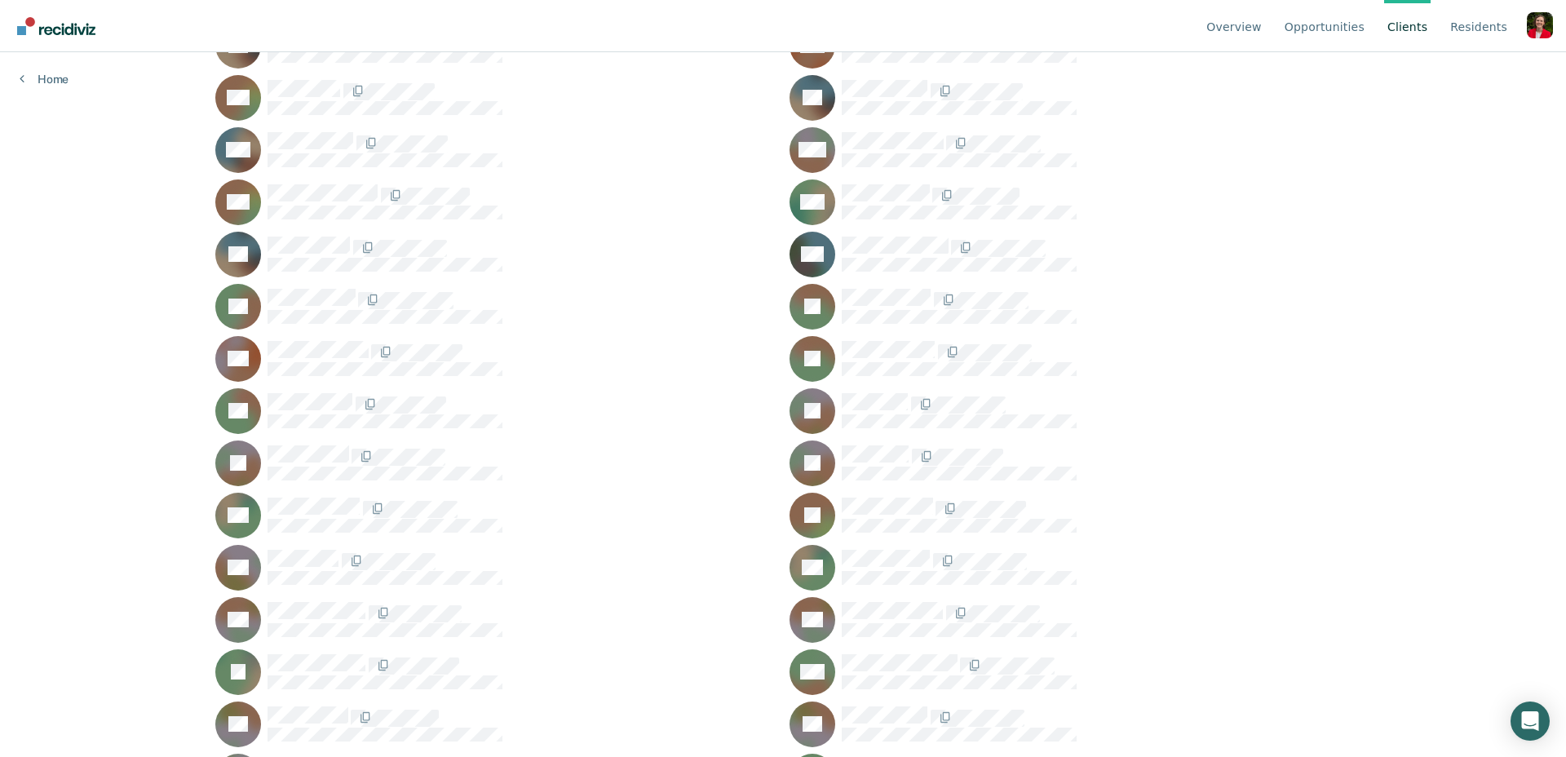
scroll to position [1882, 0]
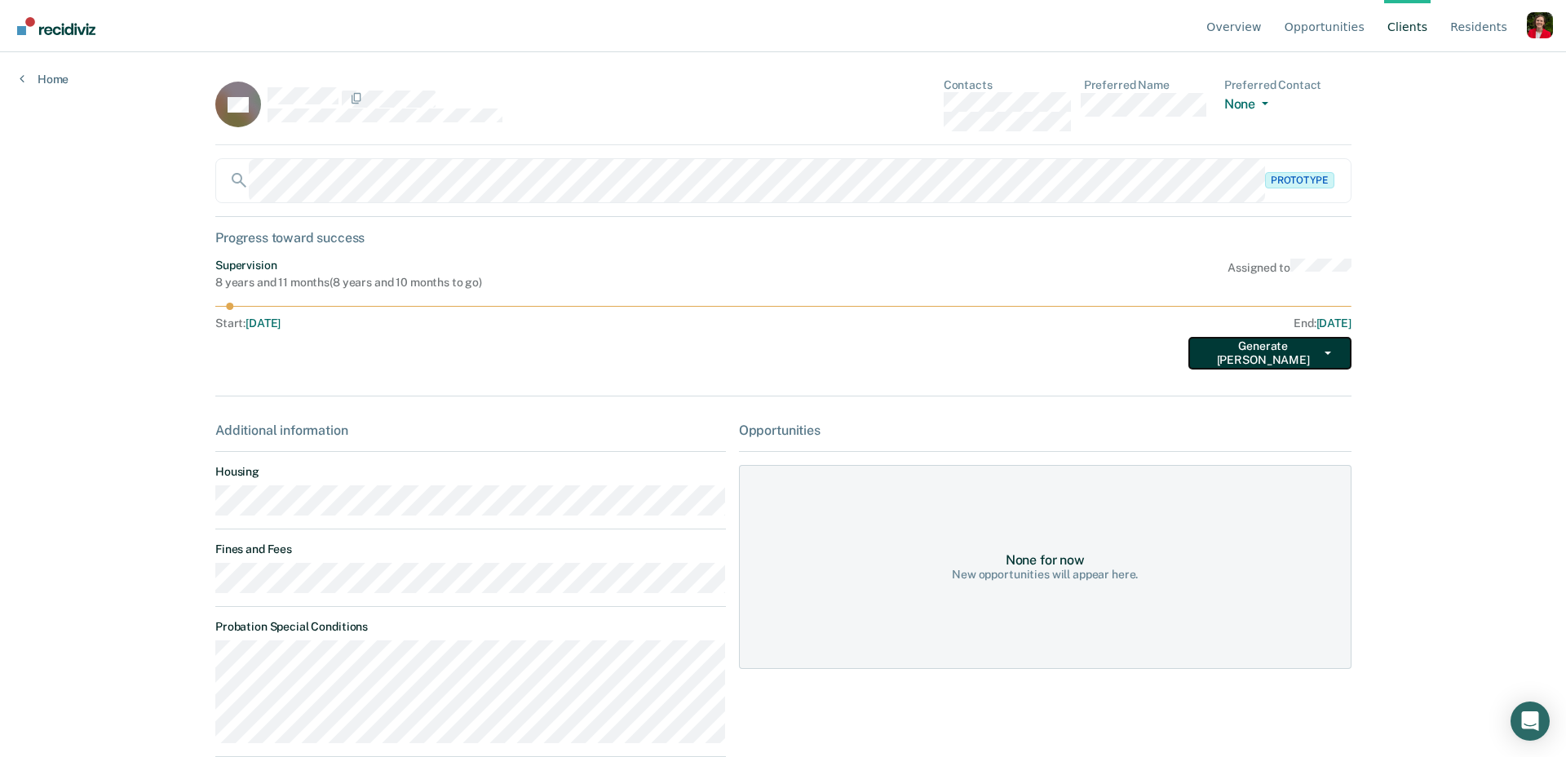
click at [1250, 352] on button "Generate TEPE" at bounding box center [1269, 353] width 163 height 33
click at [1262, 387] on button "Supervision Expiration" at bounding box center [1266, 386] width 157 height 26
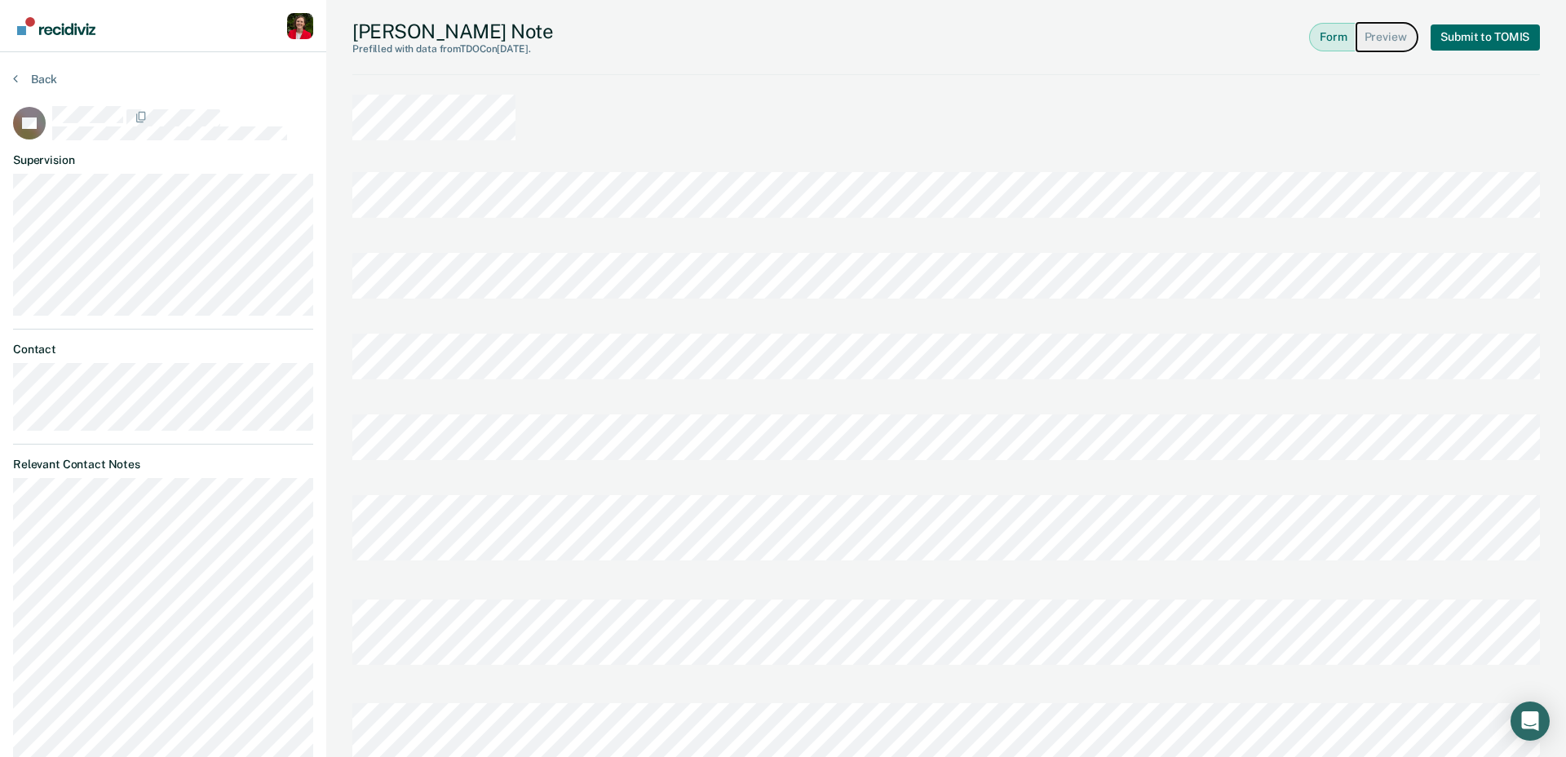
click at [1375, 40] on button "Preview" at bounding box center [1386, 37] width 61 height 29
click at [1339, 39] on button "Form" at bounding box center [1332, 37] width 46 height 29
click at [13, 79] on icon at bounding box center [15, 78] width 5 height 13
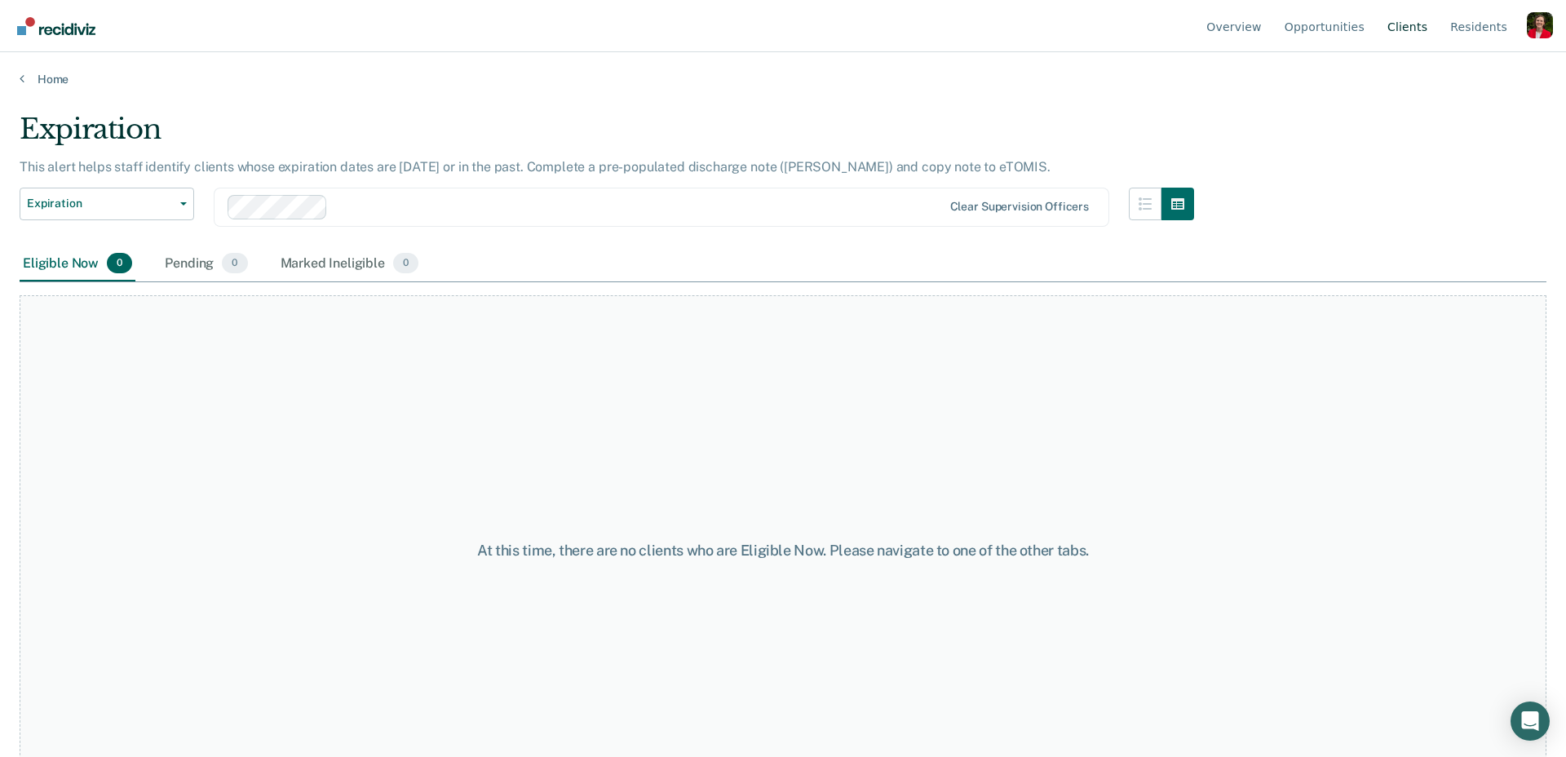
click at [1393, 35] on link "Client s" at bounding box center [1407, 26] width 46 height 52
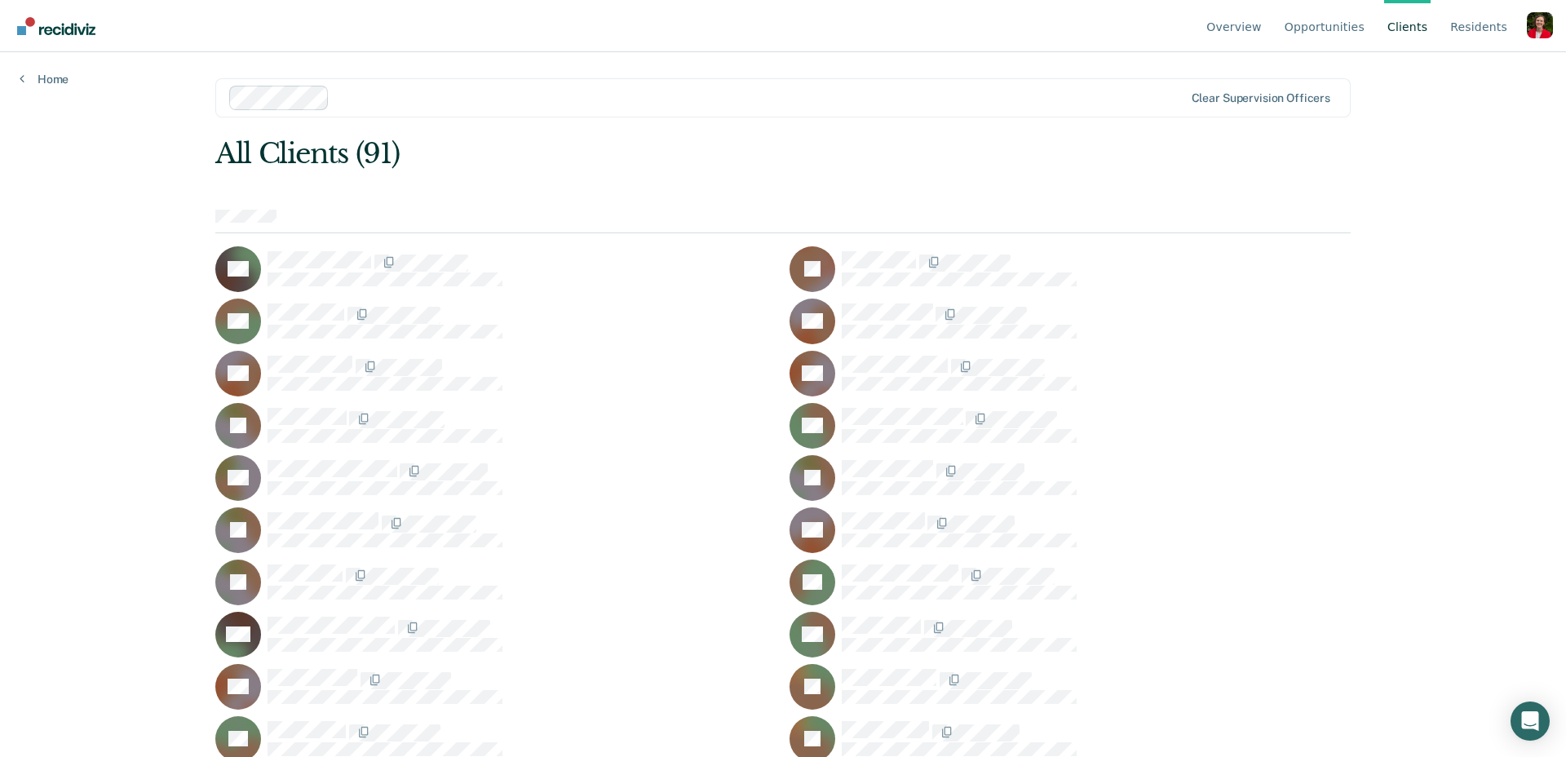
click at [93, 264] on div "Overview Opportunities Client s Resident s Profile How it works Go to Pathways …" at bounding box center [783, 378] width 1566 height 757
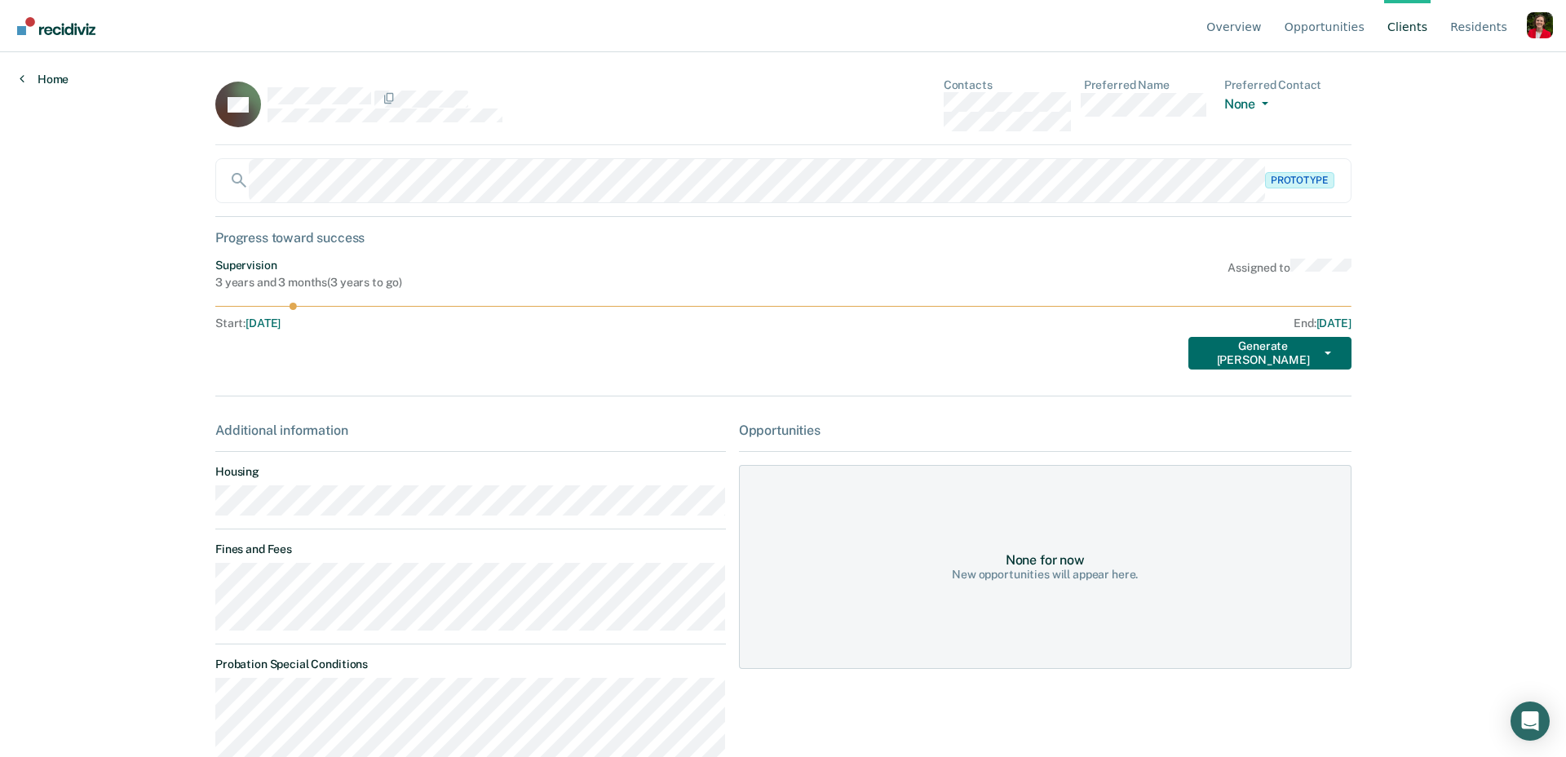
click at [54, 78] on link "Home" at bounding box center [44, 79] width 49 height 15
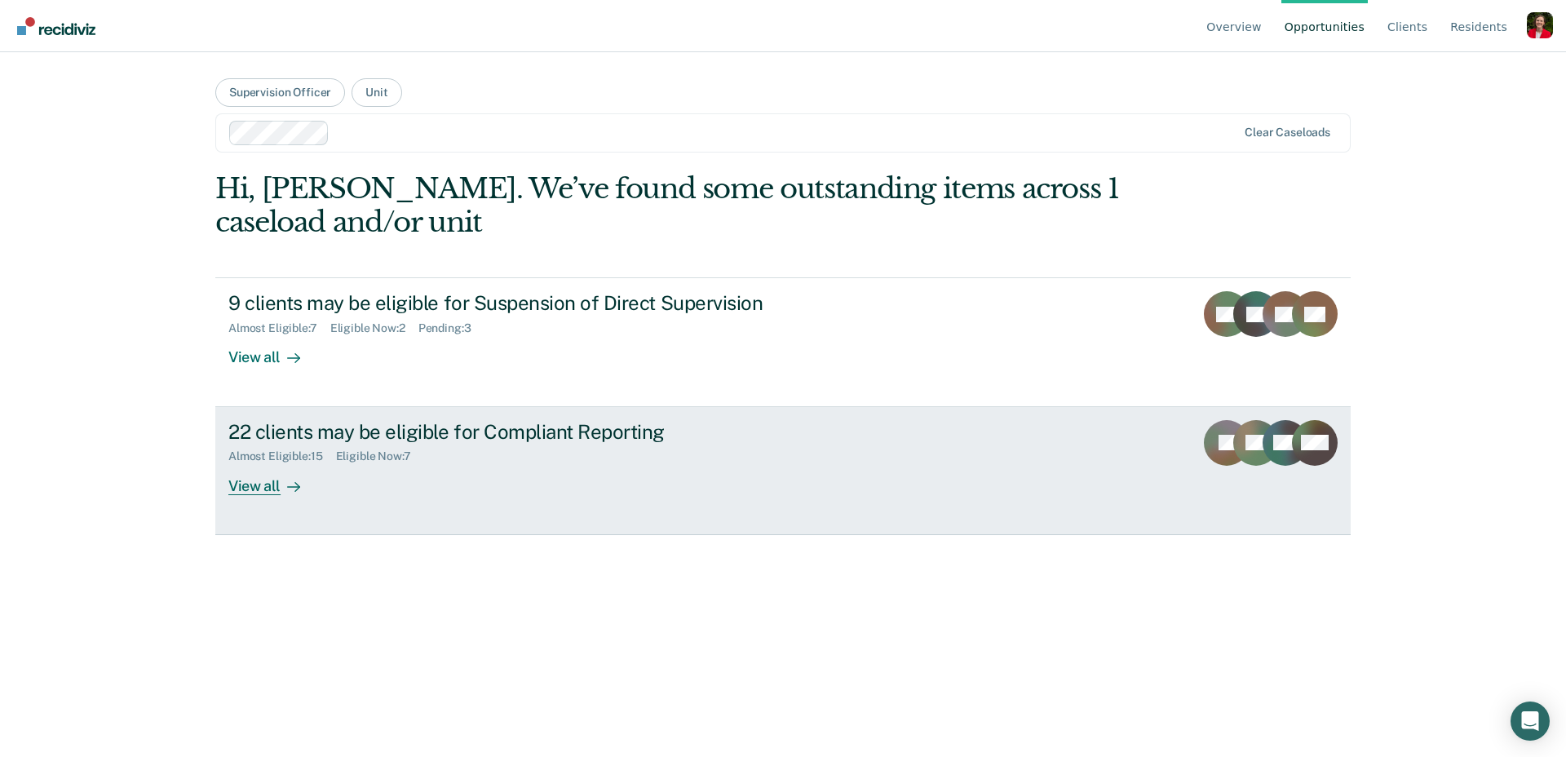
click at [360, 464] on div "22 clients may be eligible for Compliant Reporting Almost Eligible : 15 Eligibl…" at bounding box center [534, 457] width 612 height 75
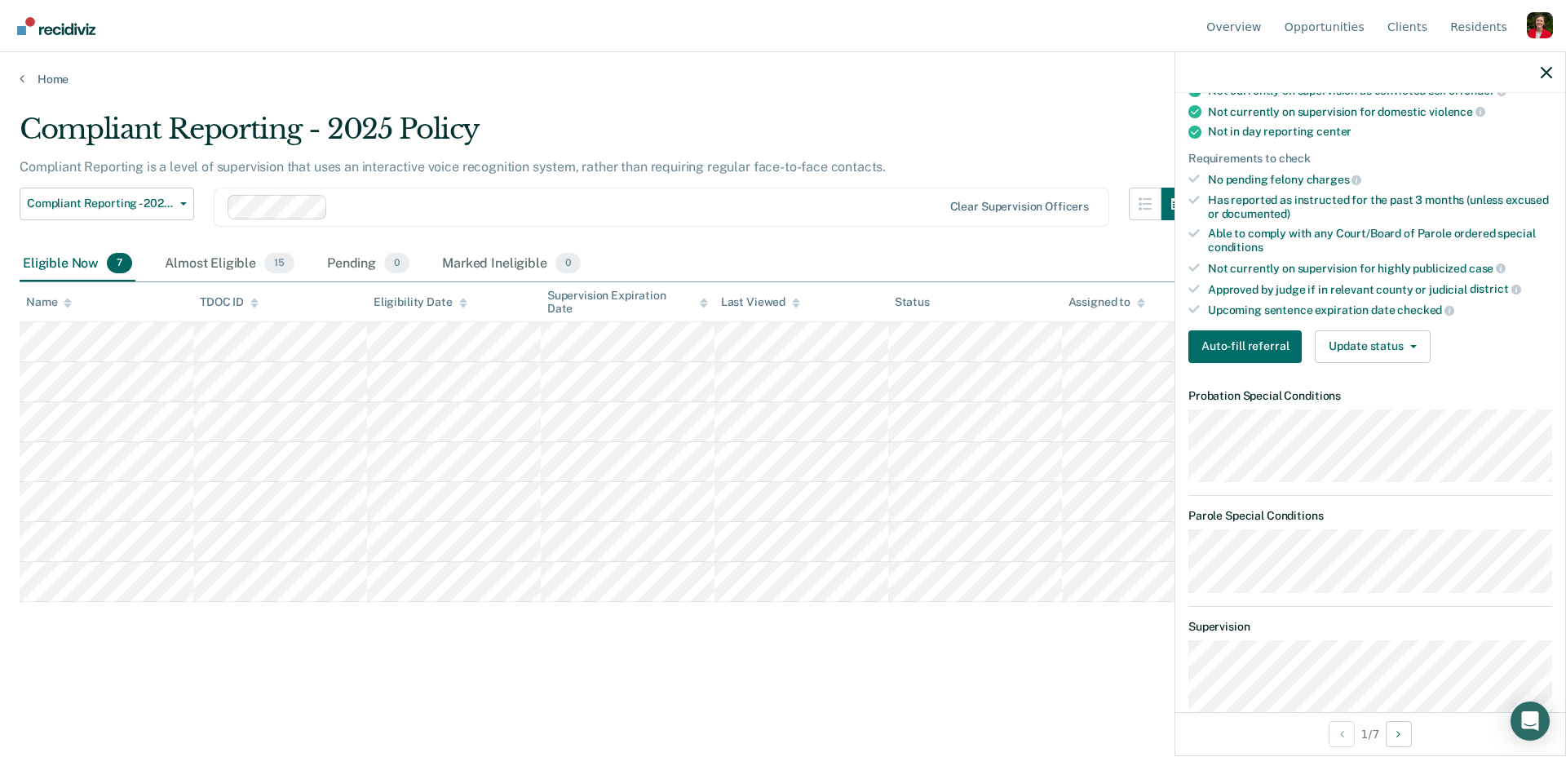
scroll to position [729, 0]
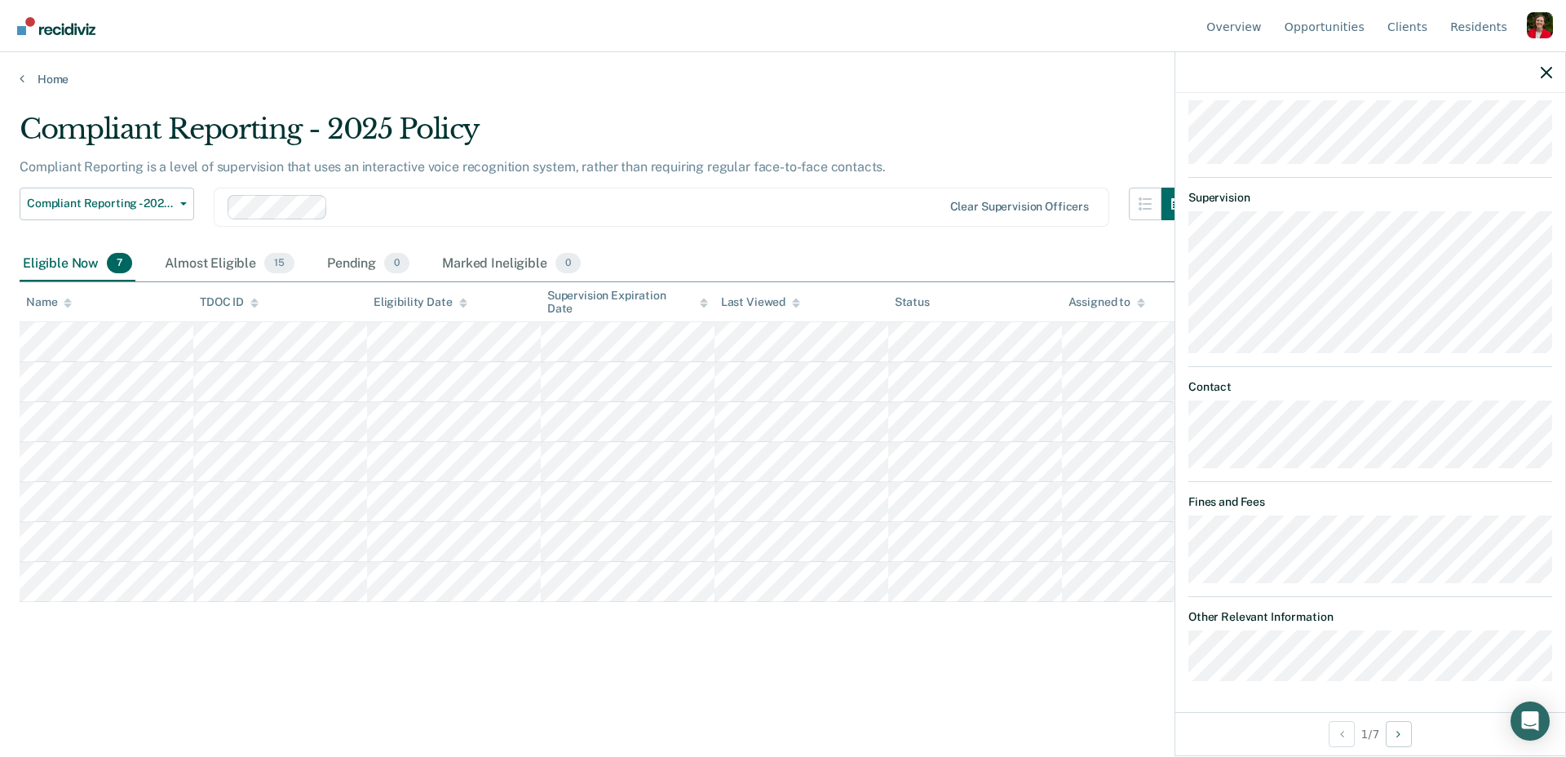
click at [1030, 125] on div "Compliant Reporting - 2025 Policy" at bounding box center [607, 136] width 1174 height 46
click at [1408, 32] on link "Client s" at bounding box center [1407, 26] width 46 height 52
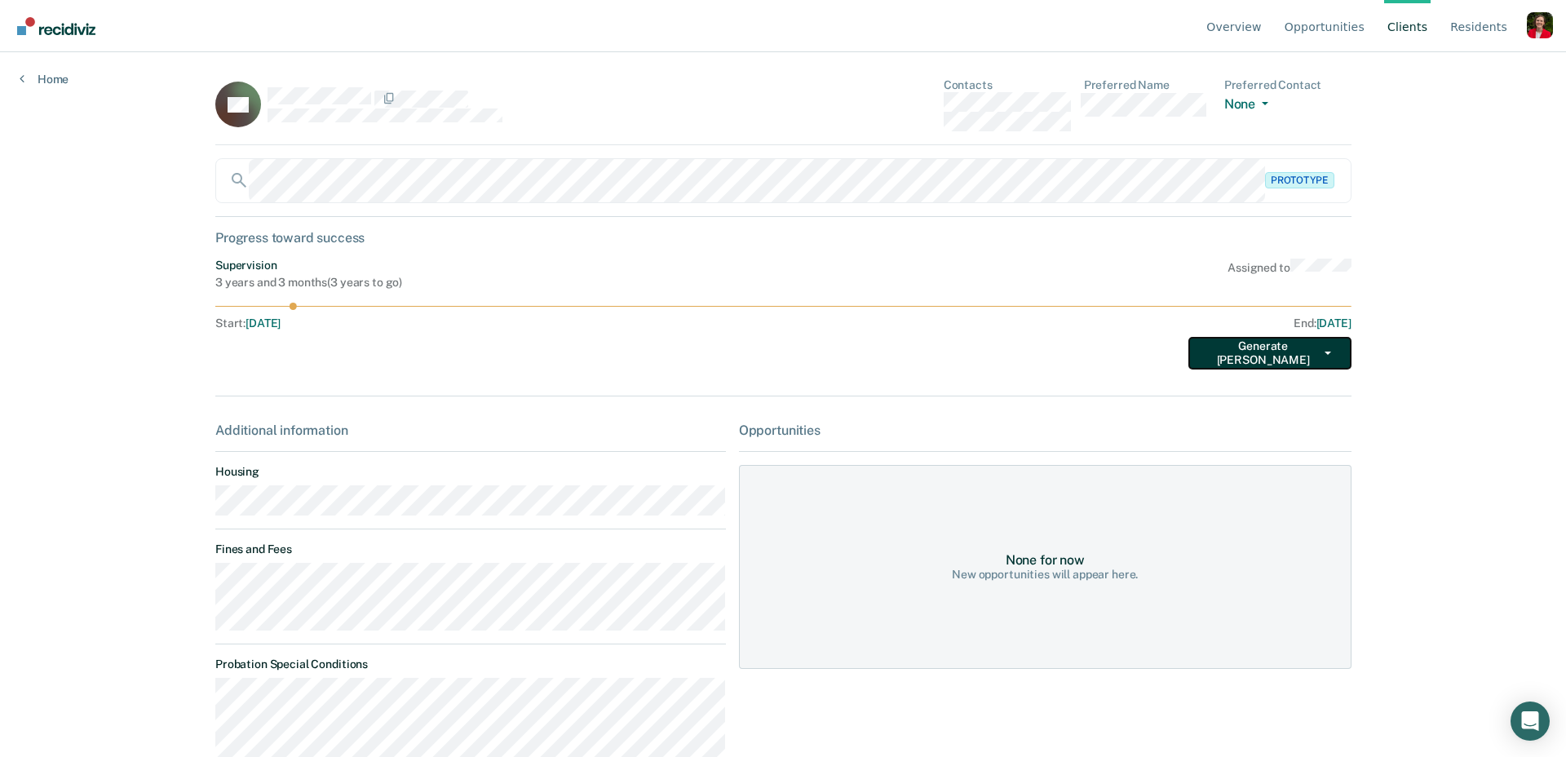
click at [1311, 362] on button "Generate TEPE" at bounding box center [1269, 353] width 163 height 33
click at [1264, 387] on button "Supervision Expiration" at bounding box center [1266, 386] width 157 height 26
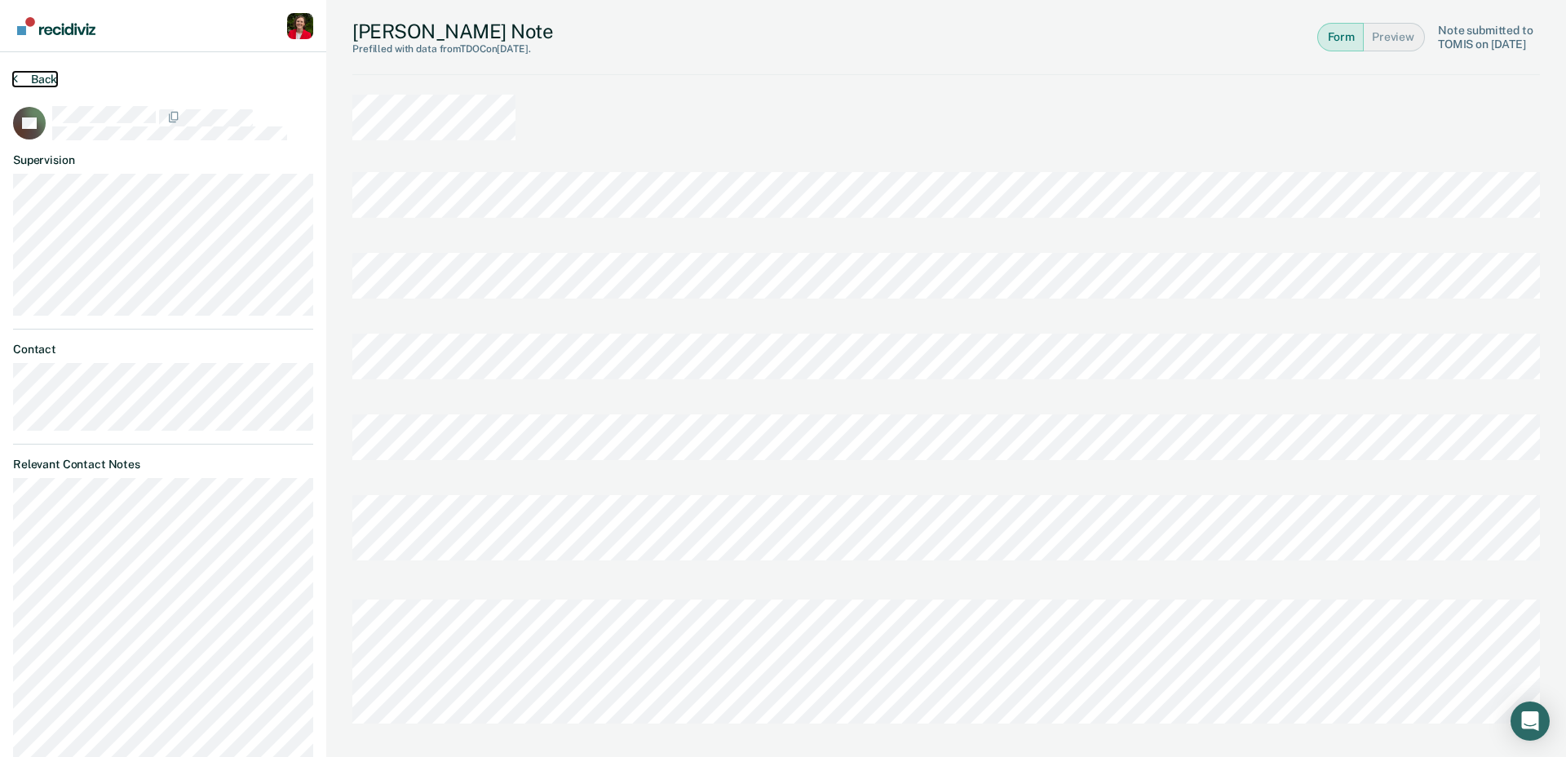
click at [14, 85] on button "Back" at bounding box center [35, 79] width 44 height 15
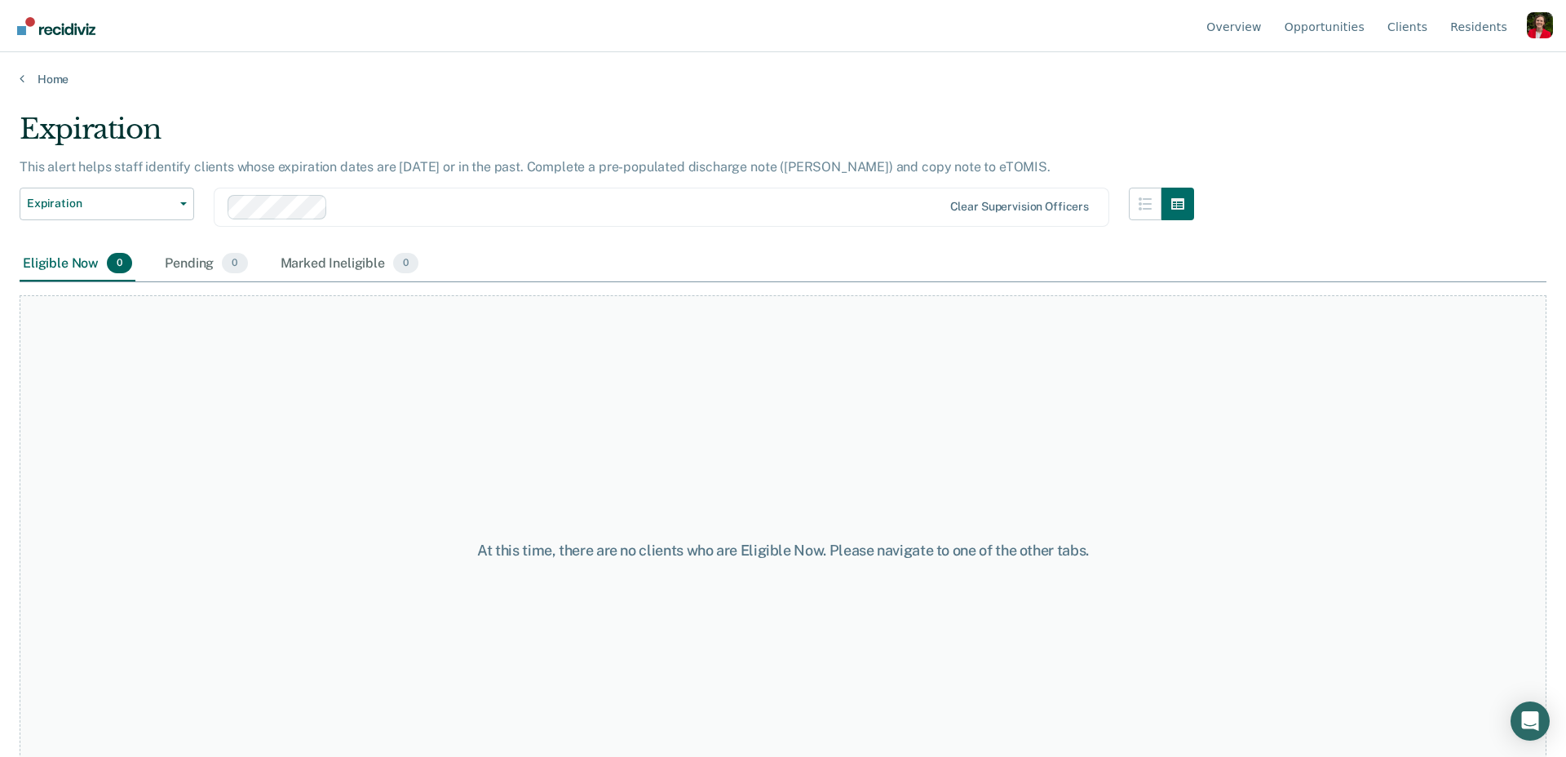
click at [848, 98] on main "Expiration This alert helps staff identify clients whose expiration dates are t…" at bounding box center [783, 419] width 1566 height 666
click at [60, 76] on link "Home" at bounding box center [783, 79] width 1527 height 15
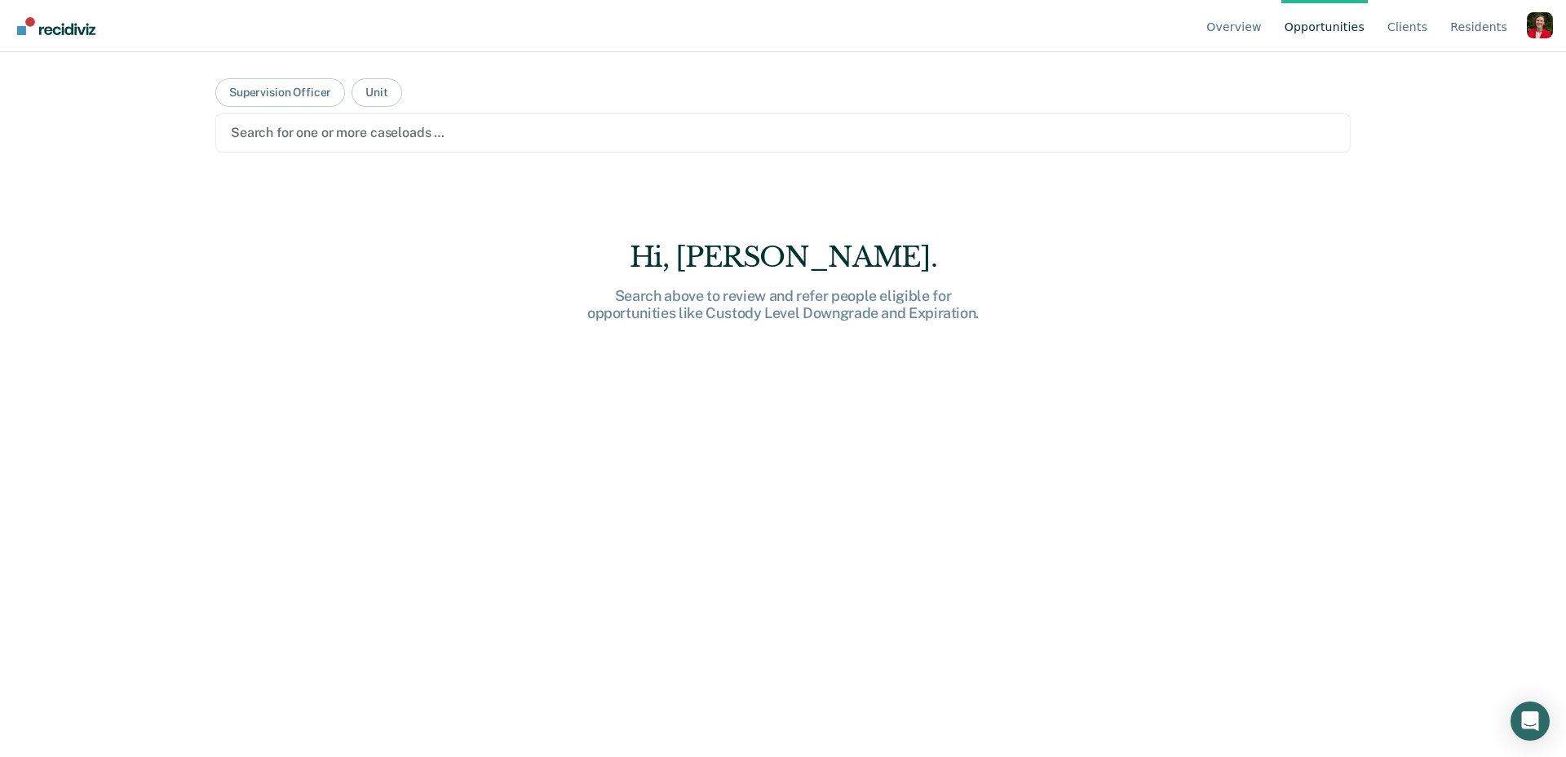
click at [316, 132] on div at bounding box center [783, 132] width 1104 height 19
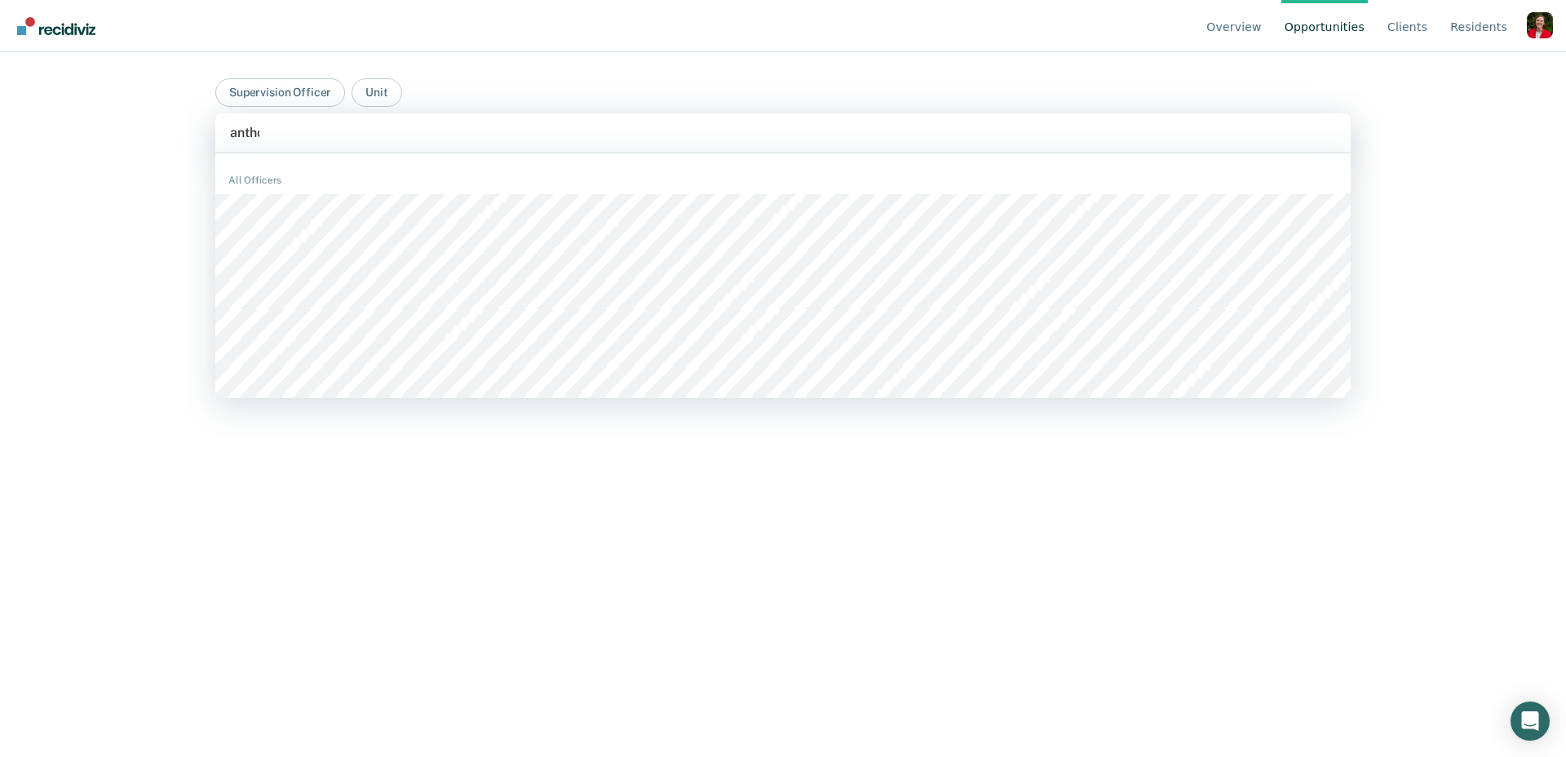
type input "anthon"
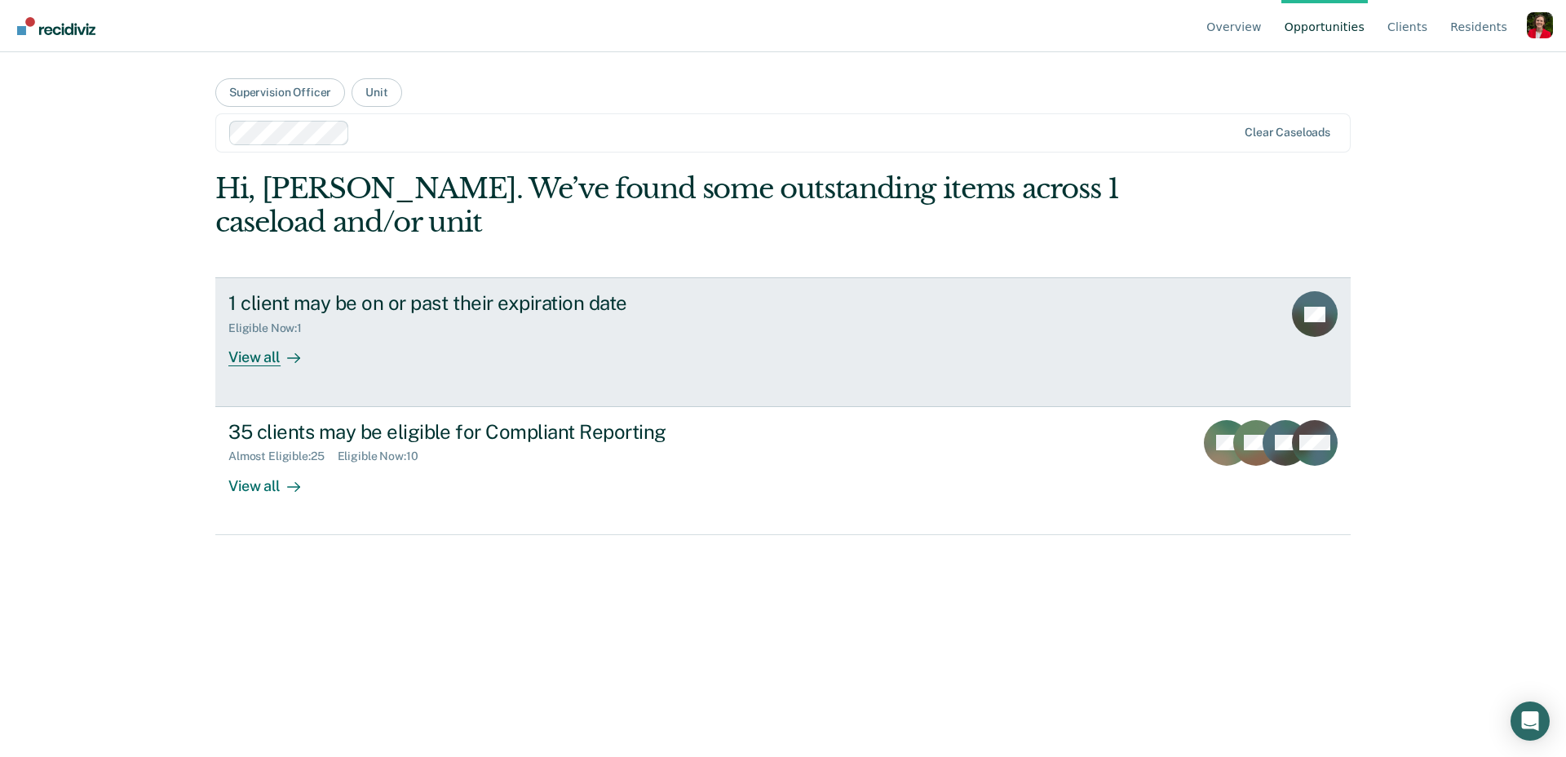
click at [271, 370] on link "1 client may be on or past their expiration date Eligible Now : 1 View all GS" at bounding box center [782, 341] width 1135 height 129
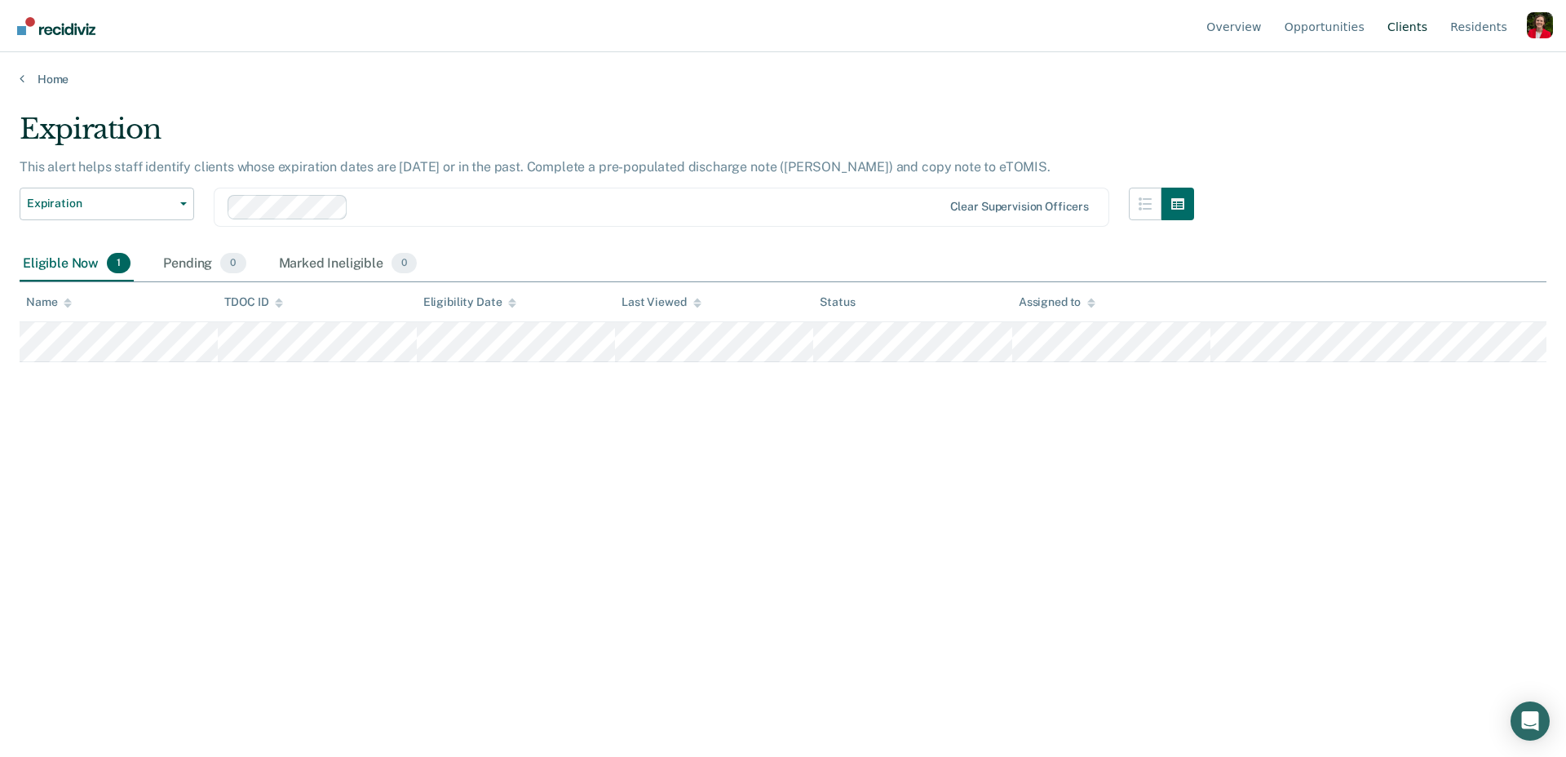
click at [1411, 23] on link "Client s" at bounding box center [1407, 26] width 46 height 52
